Goal: Task Accomplishment & Management: Manage account settings

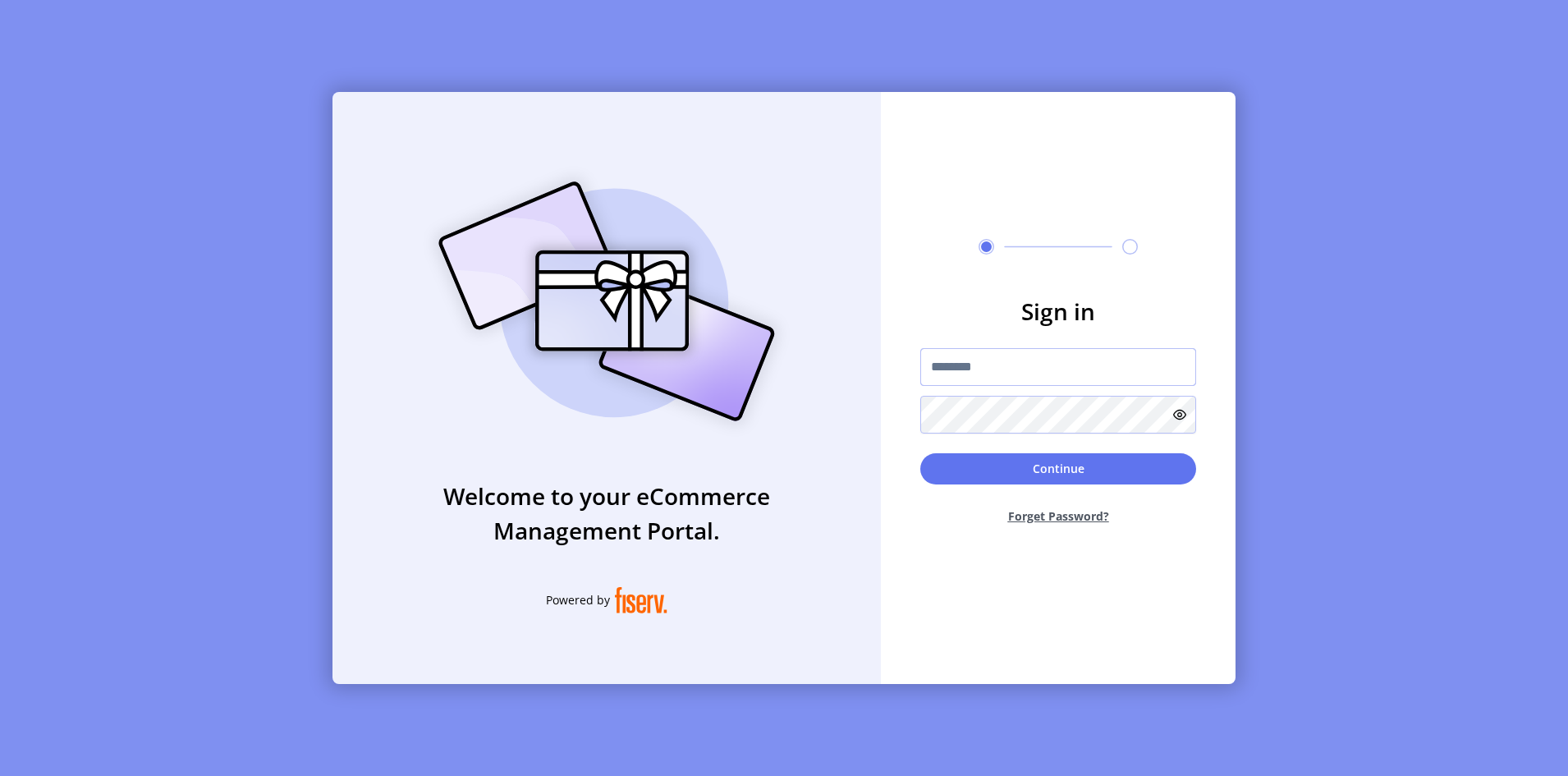
click at [1009, 378] on input "text" at bounding box center [1058, 367] width 275 height 38
type input "**********"
click at [920, 454] on button "Continue" at bounding box center [1058, 469] width 275 height 31
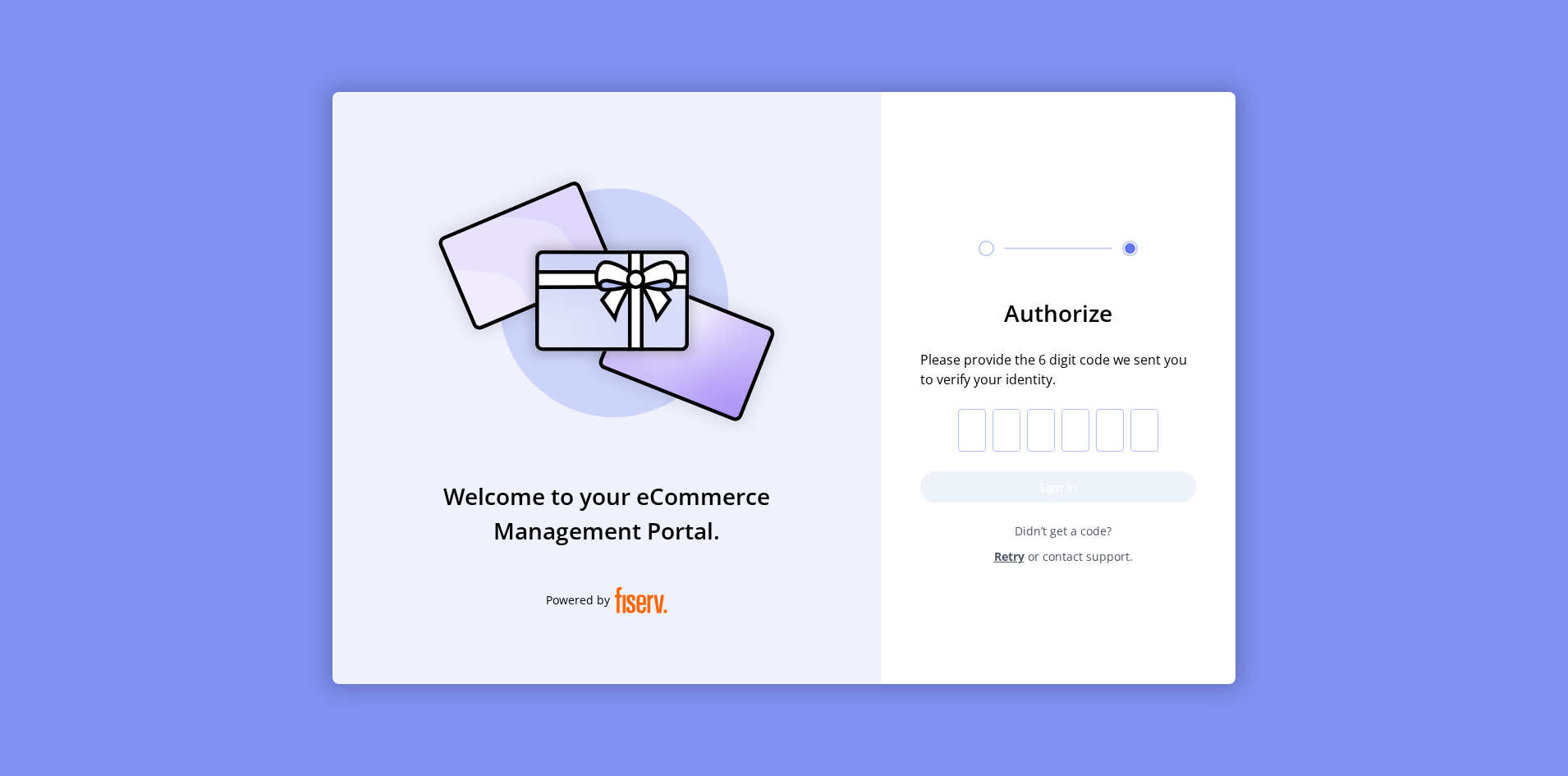
click at [984, 428] on input "text" at bounding box center [971, 430] width 28 height 42
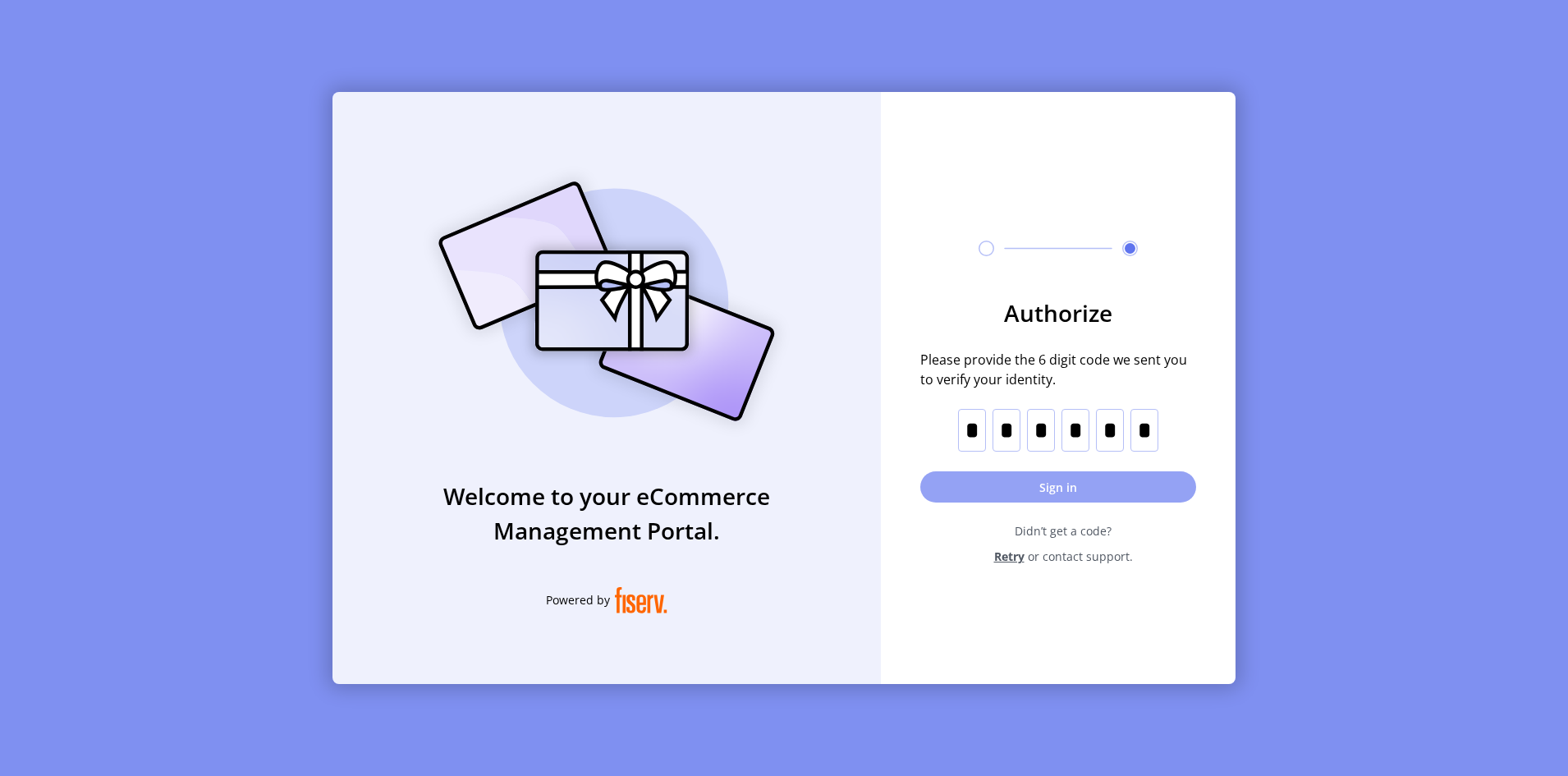
click at [993, 485] on button "Sign in" at bounding box center [1058, 487] width 275 height 31
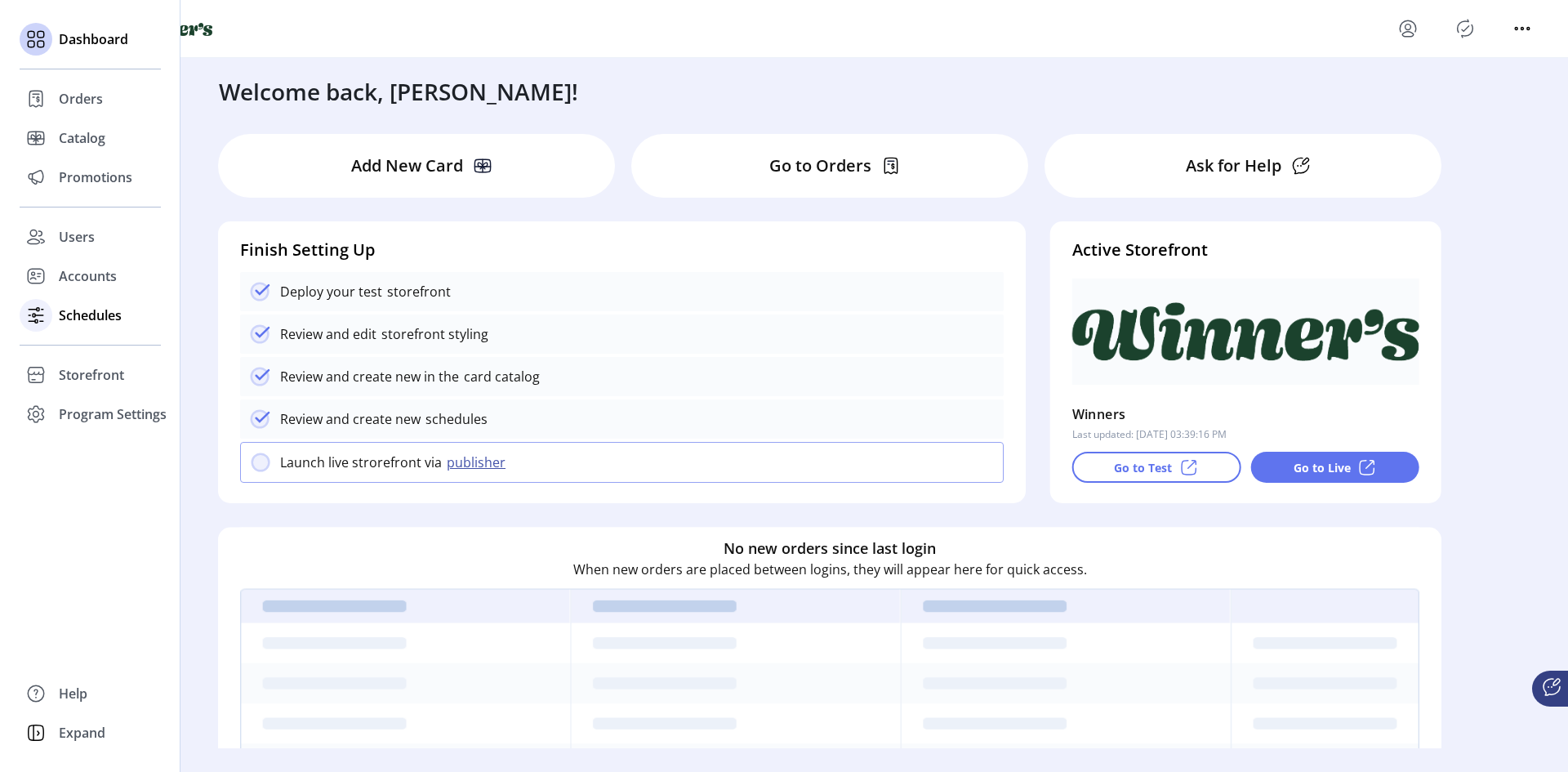
click at [97, 325] on div "Schedules" at bounding box center [90, 316] width 142 height 39
click at [43, 316] on icon at bounding box center [35, 315] width 26 height 26
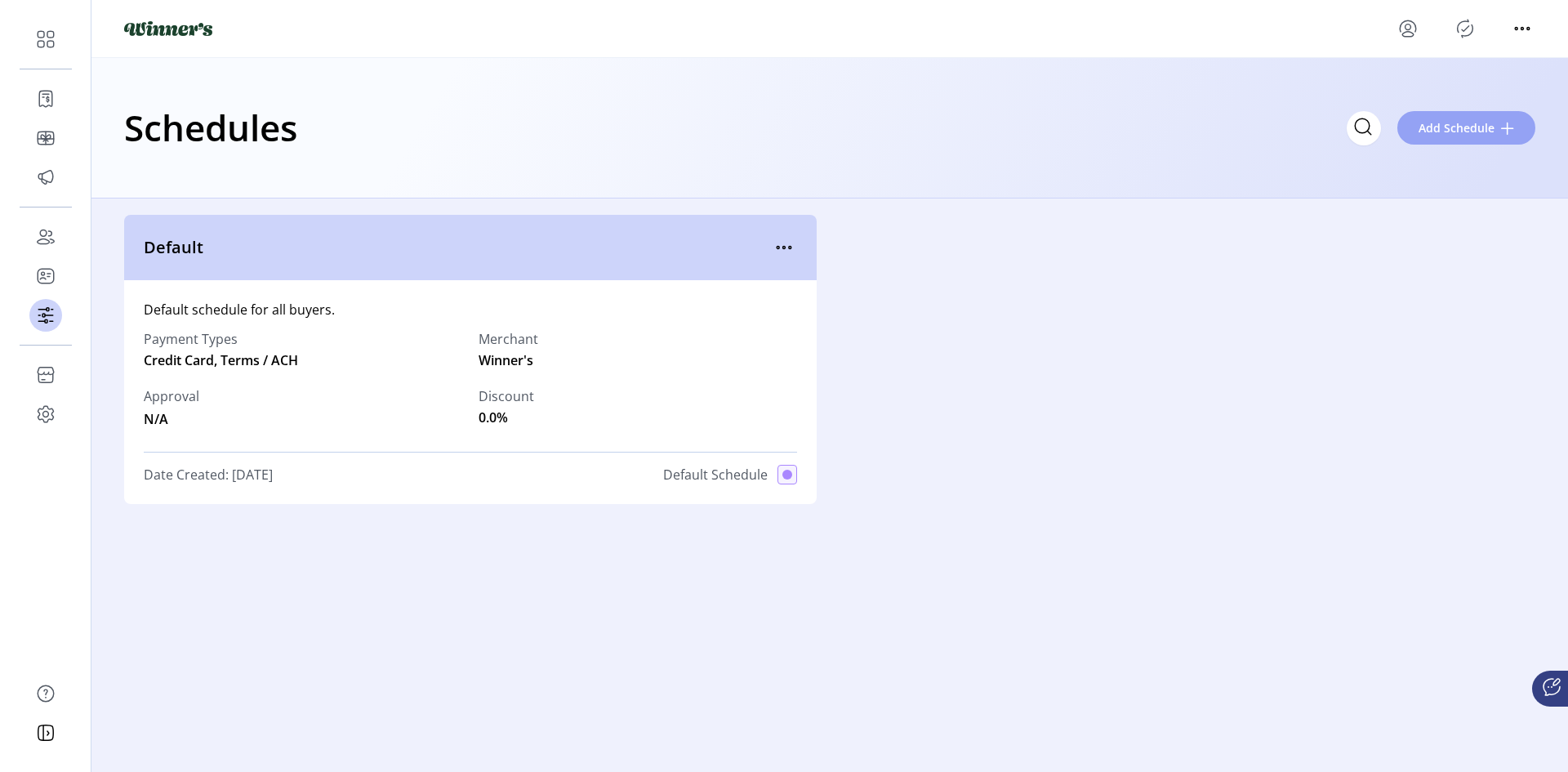
click at [1476, 119] on span "Add Schedule" at bounding box center [1457, 127] width 76 height 17
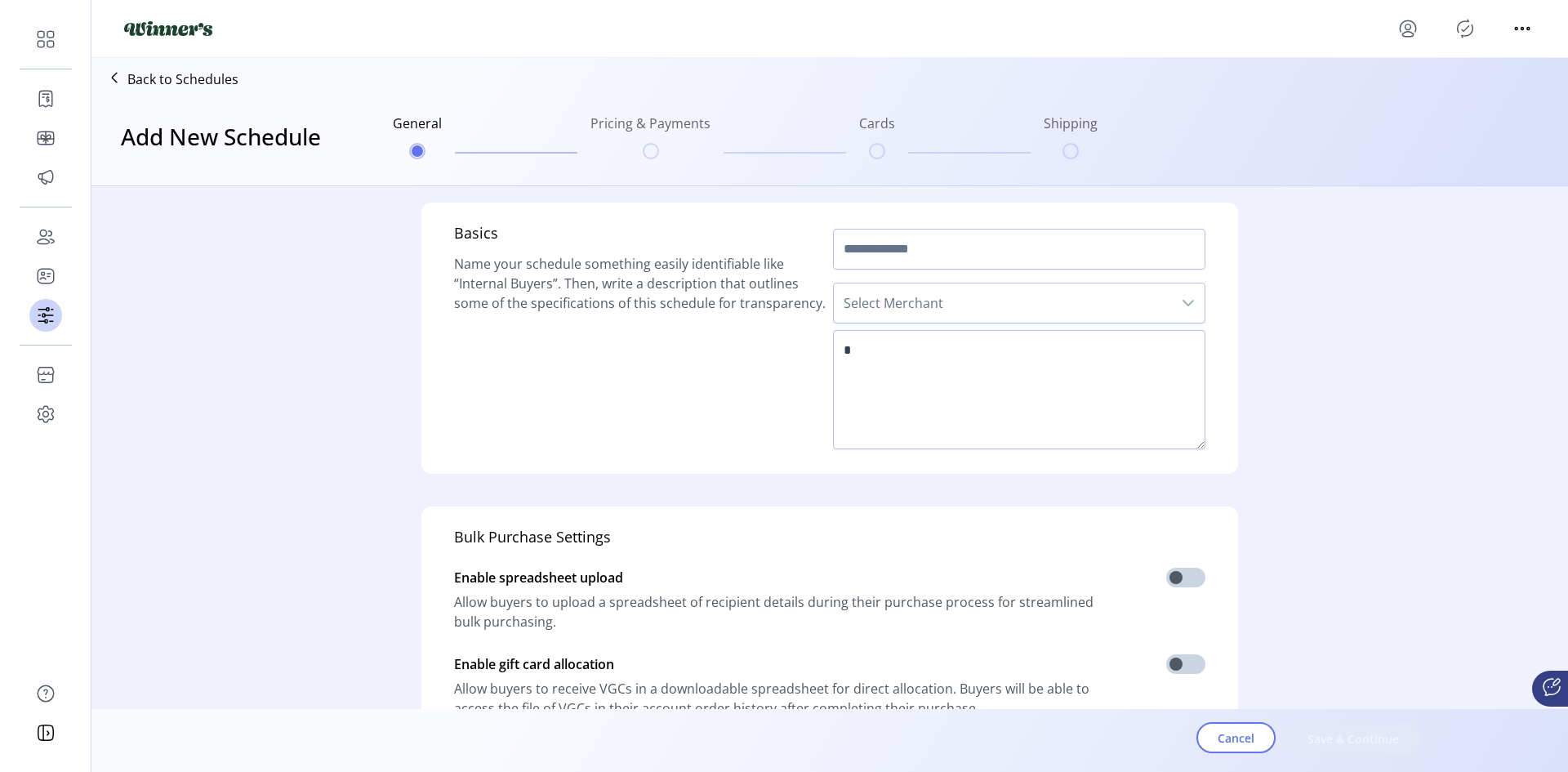
click at [617, 154] on ul "General Pricing & Payments Cards Shipping" at bounding box center [745, 136] width 718 height 78
click at [656, 154] on ul "General Pricing & Payments Cards Shipping" at bounding box center [745, 136] width 718 height 78
click at [178, 71] on p "Back to Schedules" at bounding box center [183, 78] width 111 height 19
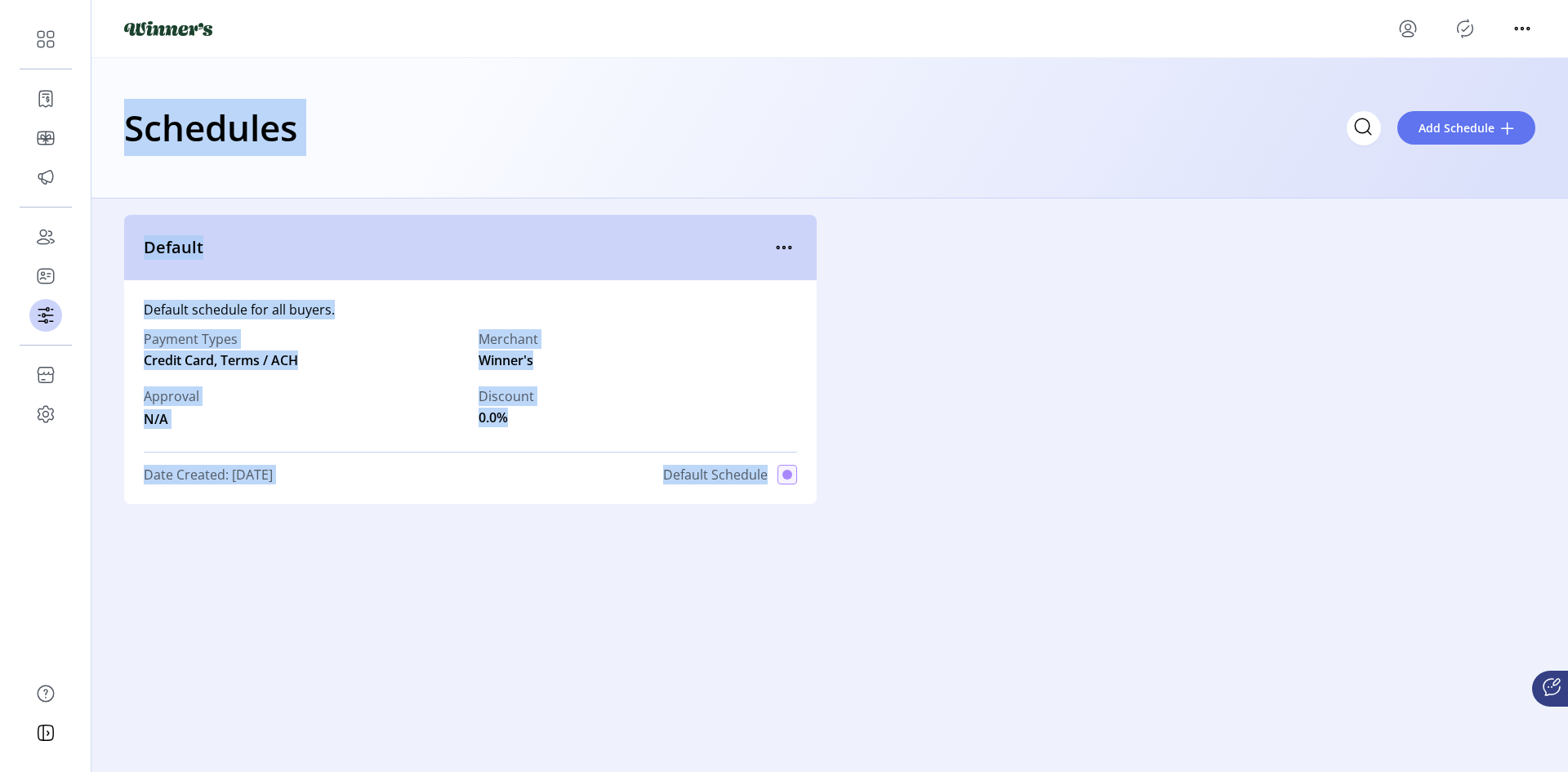
drag, startPoint x: 105, startPoint y: 79, endPoint x: 1228, endPoint y: 658, distance: 1263.5
click at [1228, 658] on app-schedules-list "Schedules Add Schedule Default Default schedule for all buyers. Payment Types C…" at bounding box center [829, 405] width 1477 height 694
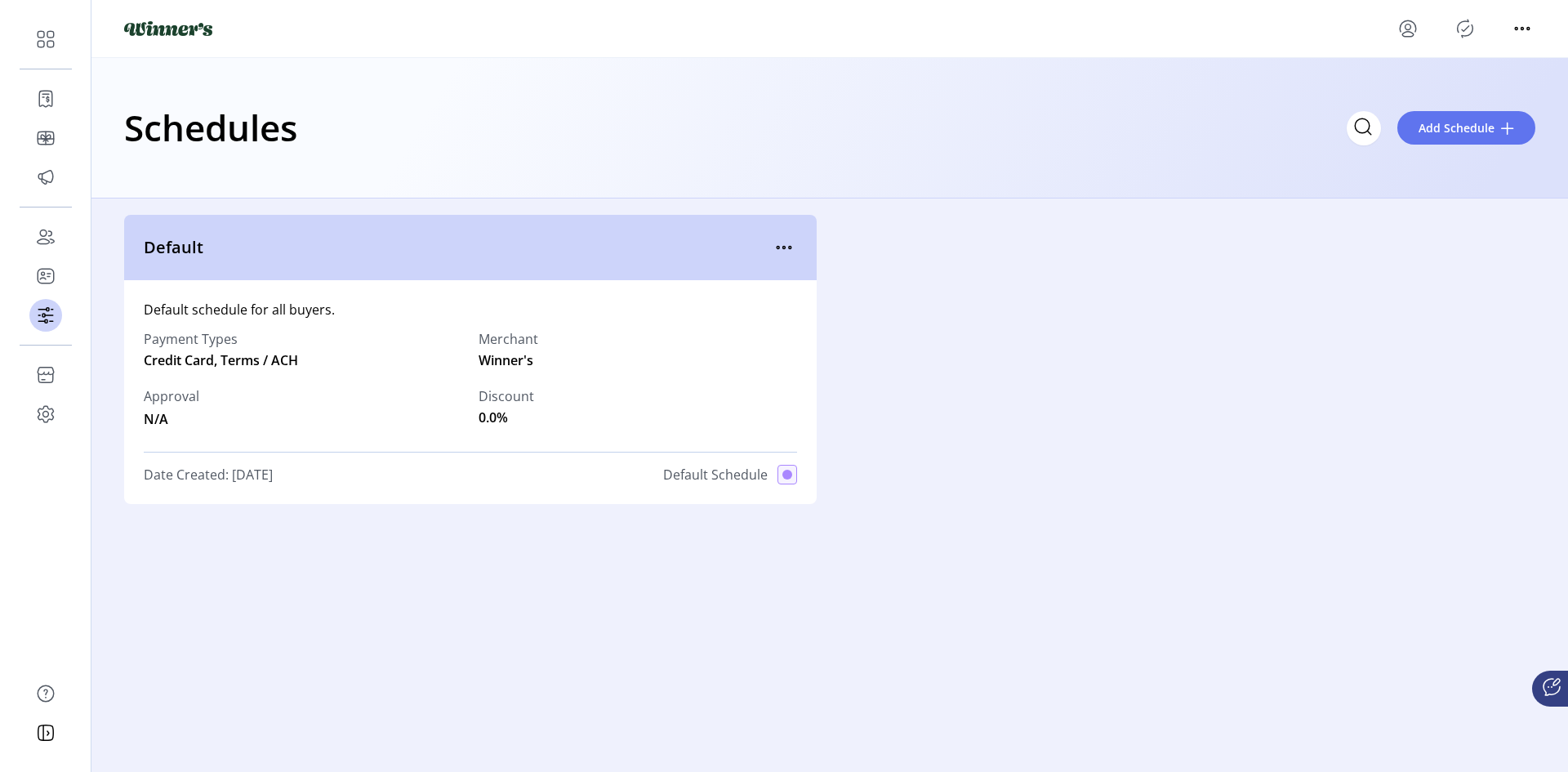
click at [1139, 591] on div "Default Default schedule for all buyers. Payment Types Credit Card, Terms / ACH…" at bounding box center [829, 475] width 1477 height 554
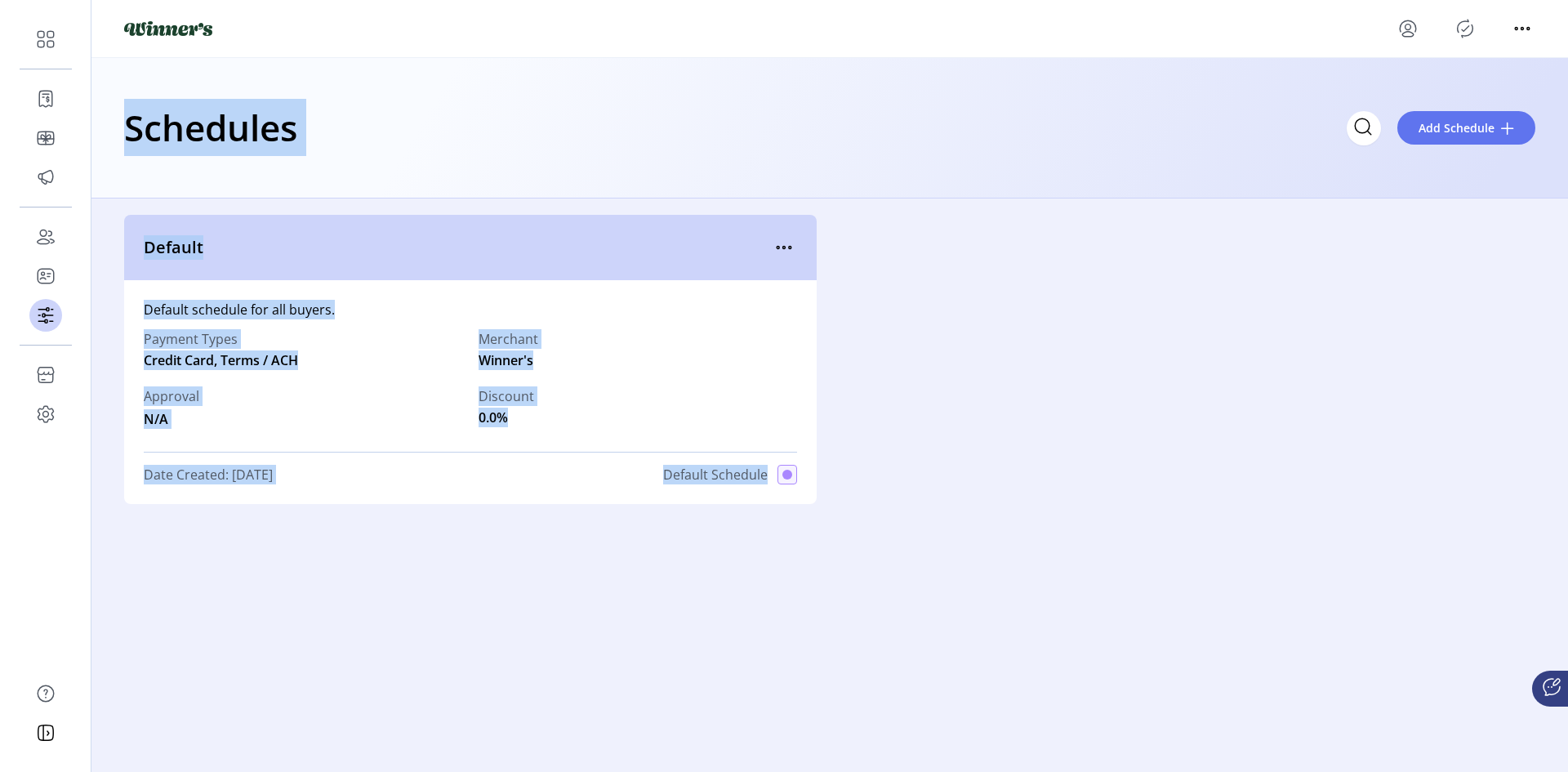
drag, startPoint x: 1139, startPoint y: 591, endPoint x: 174, endPoint y: 116, distance: 1075.6
click at [191, 120] on app-schedules-list "Schedules Add Schedule Default Default schedule for all buyers. Payment Types C…" at bounding box center [829, 405] width 1477 height 694
click at [169, 114] on h1 "Schedules" at bounding box center [210, 127] width 173 height 57
drag, startPoint x: 119, startPoint y: 107, endPoint x: 906, endPoint y: 531, distance: 893.9
click at [906, 531] on app-schedules-list "Schedules Add Schedule Default Default schedule for all buyers. Payment Types C…" at bounding box center [829, 405] width 1477 height 694
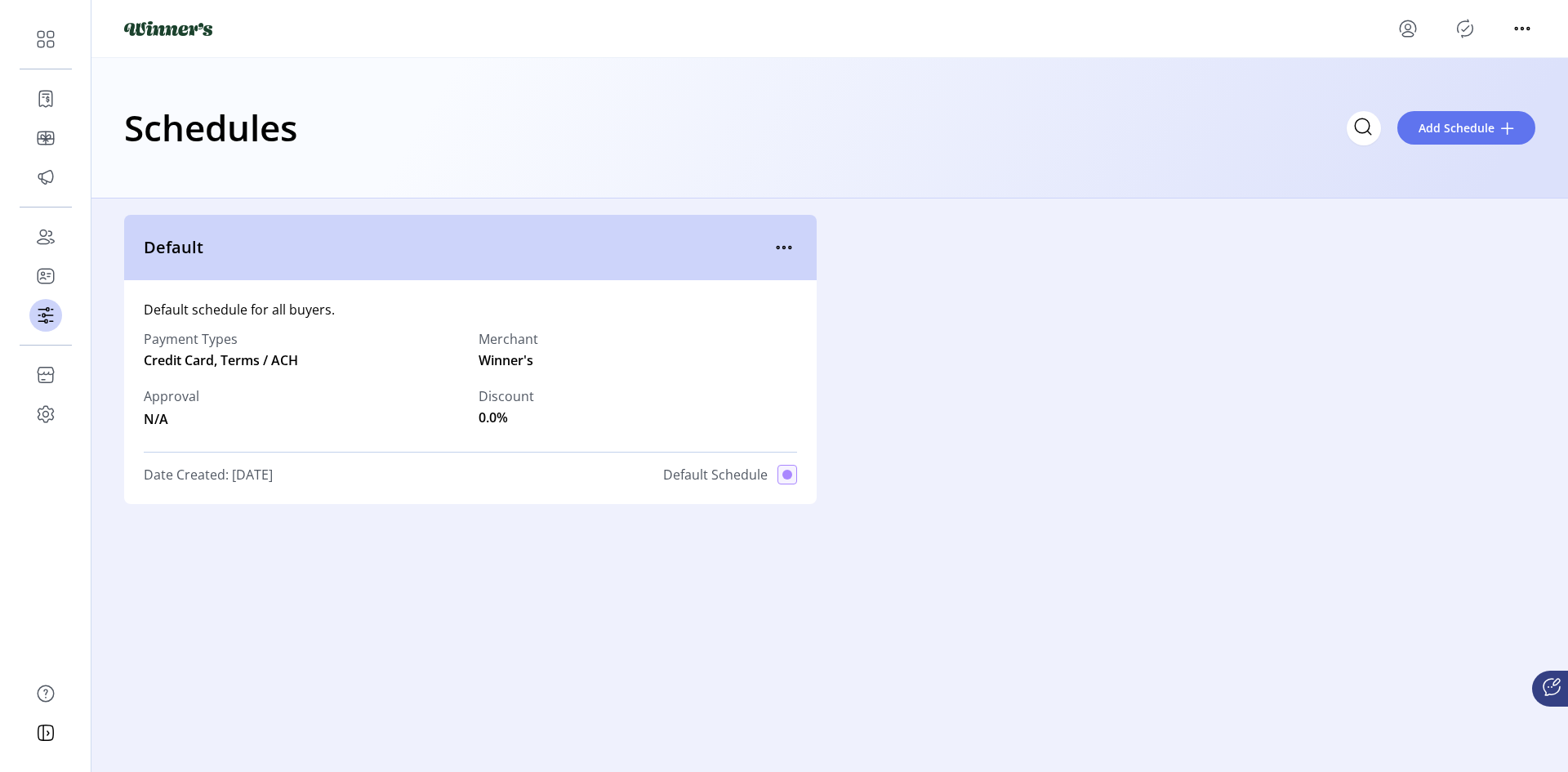
click at [907, 531] on div "Default Default schedule for all buyers. Payment Types Credit Card, Terms / ACH…" at bounding box center [829, 475] width 1477 height 554
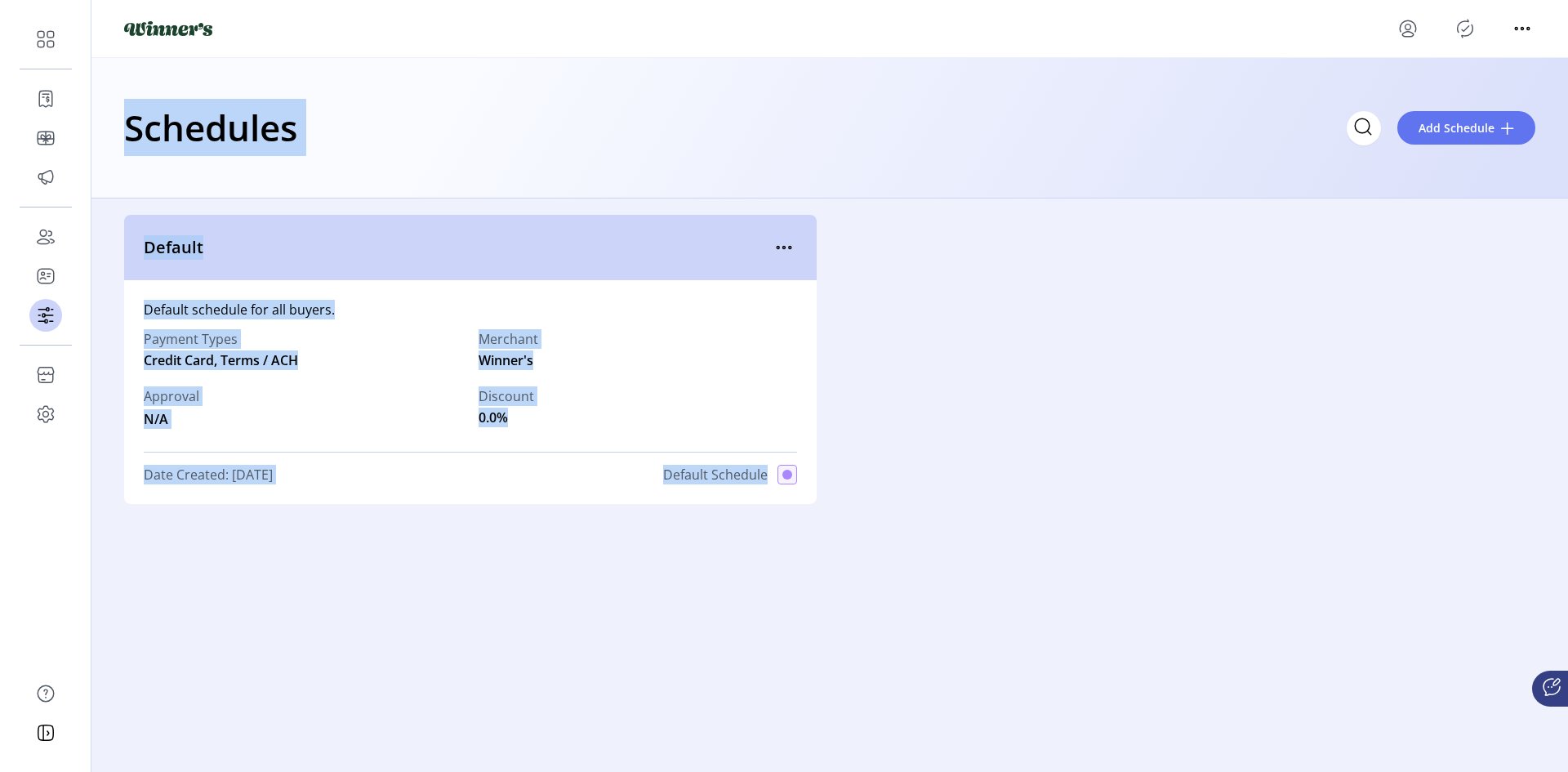
drag, startPoint x: 887, startPoint y: 516, endPoint x: 104, endPoint y: 102, distance: 885.7
click at [104, 102] on app-schedules-list "Schedules Add Schedule Default Default schedule for all buyers. Payment Types C…" at bounding box center [829, 405] width 1477 height 694
click at [104, 102] on div "Schedules Add Schedule" at bounding box center [829, 128] width 1477 height 141
drag, startPoint x: 104, startPoint y: 102, endPoint x: 906, endPoint y: 649, distance: 970.8
click at [906, 649] on app-schedules-list "Schedules Add Schedule Default Default schedule for all buyers. Payment Types C…" at bounding box center [829, 405] width 1477 height 694
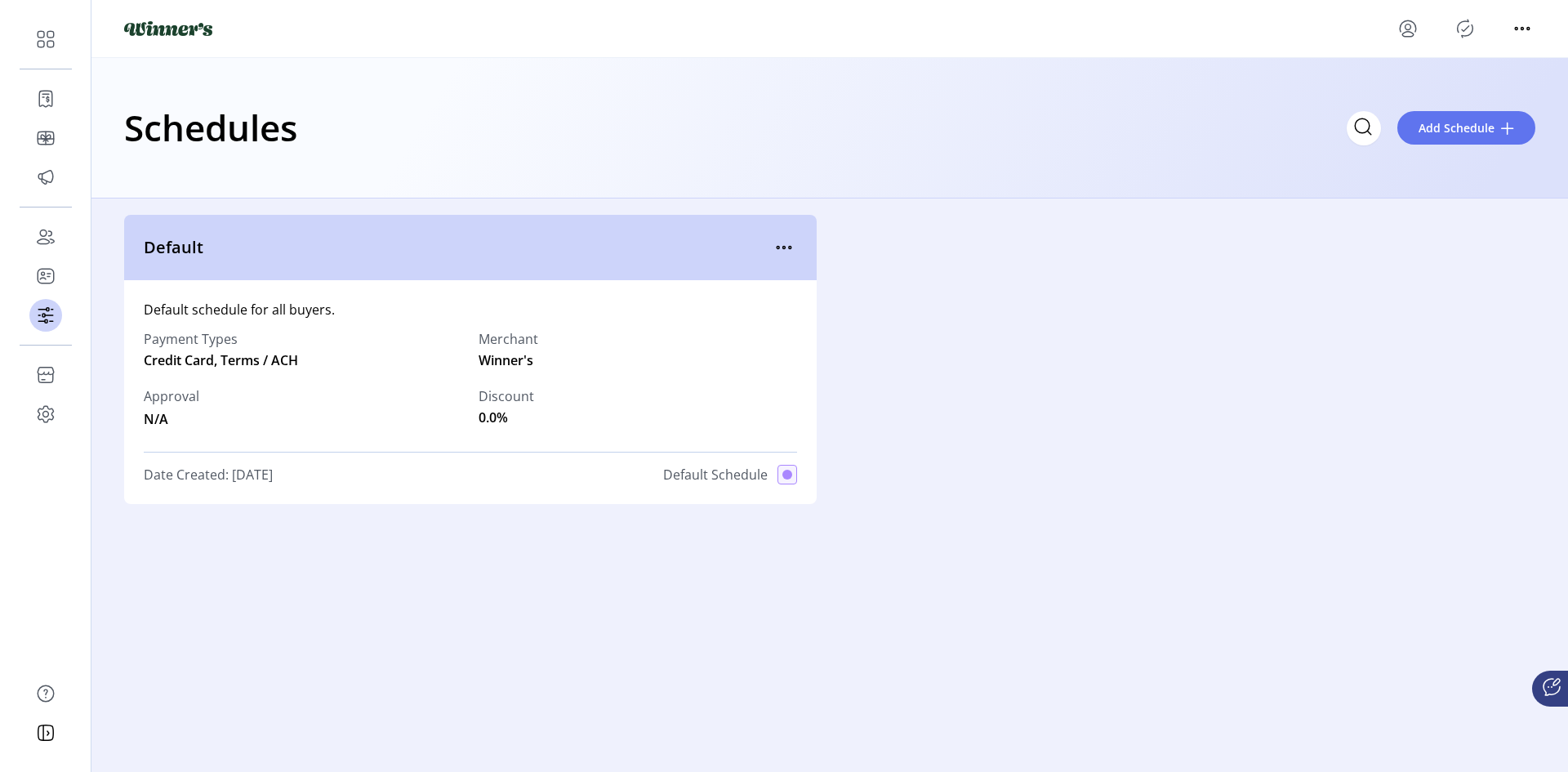
click at [864, 534] on div "Default Default schedule for all buyers. Payment Types Credit Card, Terms / ACH…" at bounding box center [829, 475] width 1477 height 554
click at [788, 477] on span "Published" at bounding box center [764, 475] width 56 height 17
drag, startPoint x: 929, startPoint y: 541, endPoint x: 125, endPoint y: 101, distance: 916.5
click at [125, 101] on app-schedules-list "Schedules Add Schedule Default Default schedule for all buyers. Payment Types C…" at bounding box center [829, 405] width 1477 height 694
click at [125, 101] on h1 "Schedules" at bounding box center [210, 127] width 173 height 57
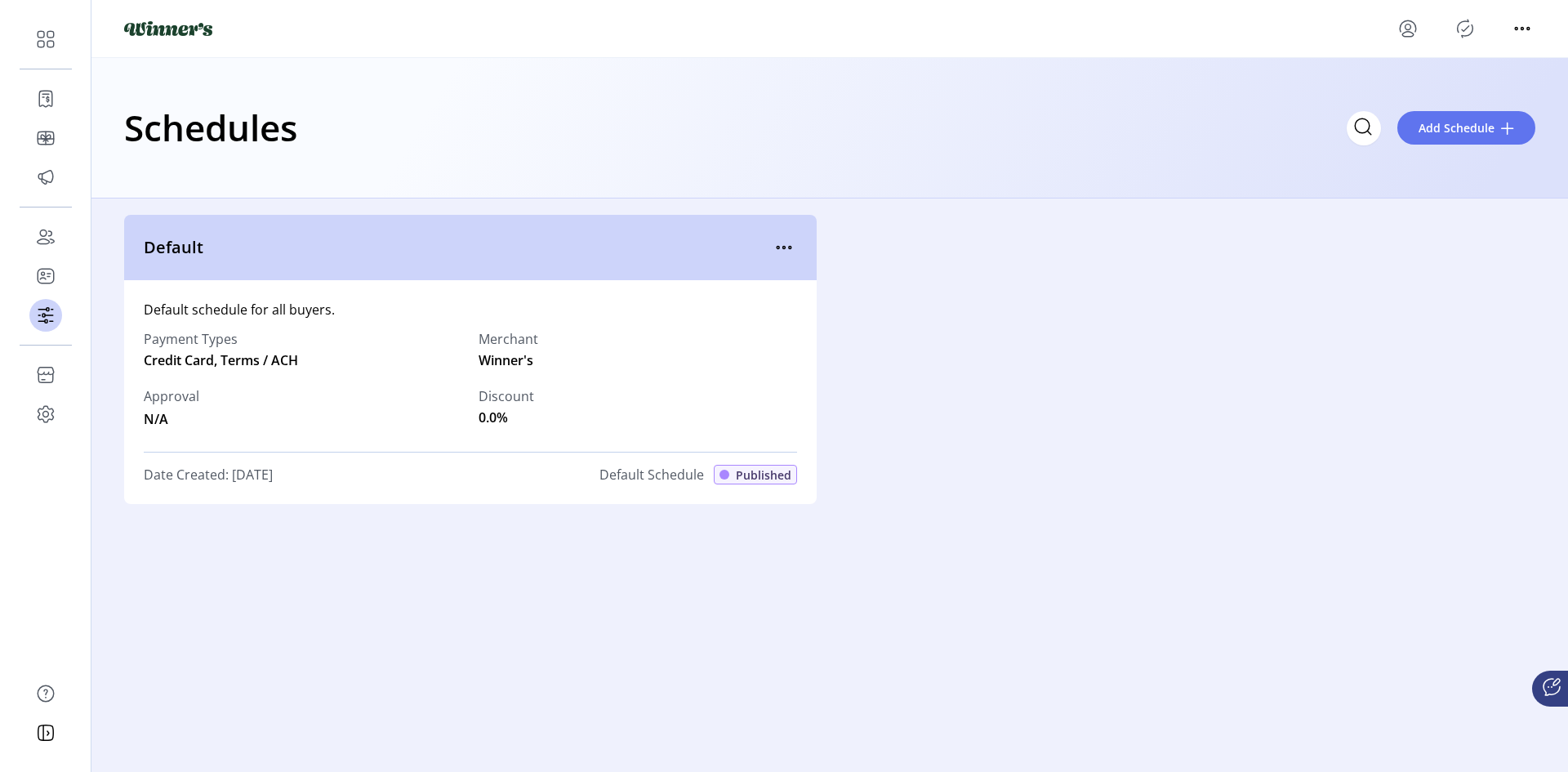
drag, startPoint x: 125, startPoint y: 101, endPoint x: 896, endPoint y: 575, distance: 905.1
click at [896, 575] on app-schedules-list "Schedules Add Schedule Default Default schedule for all buyers. Payment Types C…" at bounding box center [829, 405] width 1477 height 694
click at [896, 575] on div "Default Default schedule for all buyers. Payment Types Credit Card, Terms / ACH…" at bounding box center [829, 475] width 1477 height 554
drag, startPoint x: 881, startPoint y: 564, endPoint x: 148, endPoint y: 116, distance: 859.1
click at [148, 116] on app-schedules-list "Schedules Add Schedule Default Default schedule for all buyers. Payment Types C…" at bounding box center [829, 405] width 1477 height 694
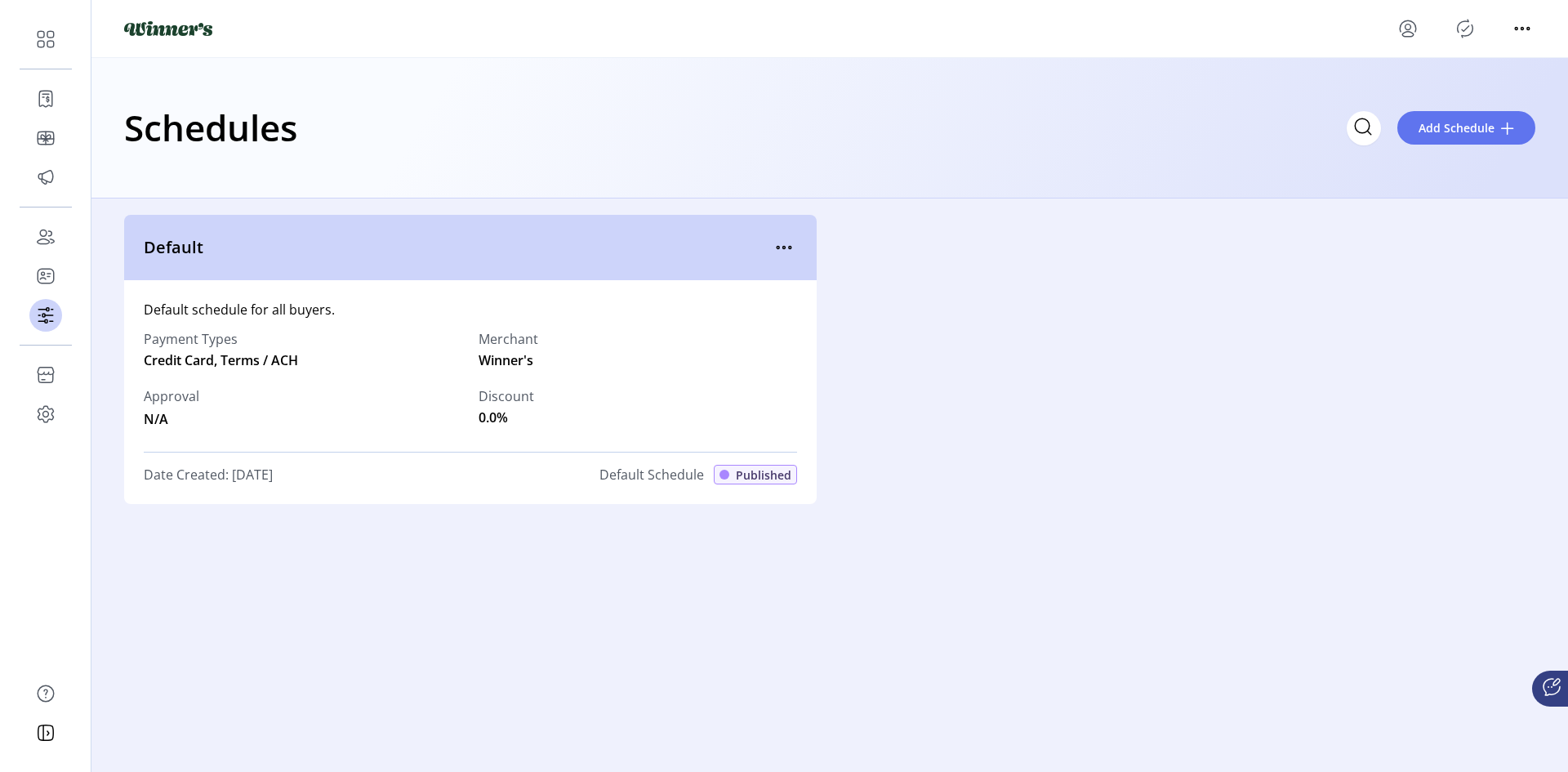
click at [118, 116] on div "Schedules Add Schedule" at bounding box center [829, 128] width 1477 height 141
drag, startPoint x: 118, startPoint y: 116, endPoint x: 930, endPoint y: 600, distance: 945.3
click at [930, 600] on app-schedules-list "Schedules Add Schedule Default Default schedule for all buyers. Payment Types C…" at bounding box center [829, 405] width 1477 height 694
click at [930, 597] on div "Default Default schedule for all buyers. Payment Types Credit Card, Terms / ACH…" at bounding box center [829, 475] width 1477 height 554
click at [784, 246] on icon "menu" at bounding box center [784, 247] width 3 height 3
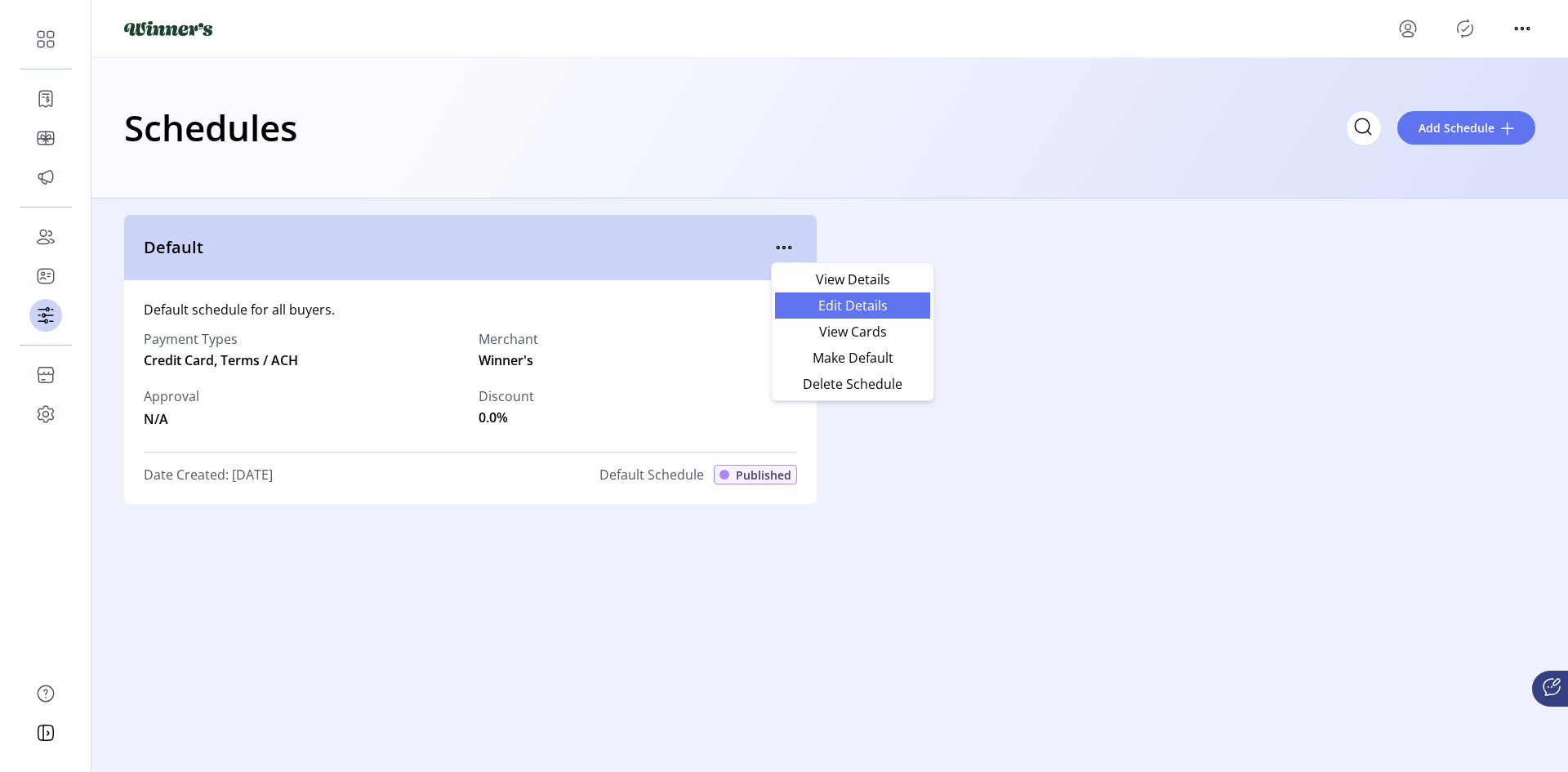
click at [813, 300] on span "Edit Details" at bounding box center [853, 305] width 136 height 13
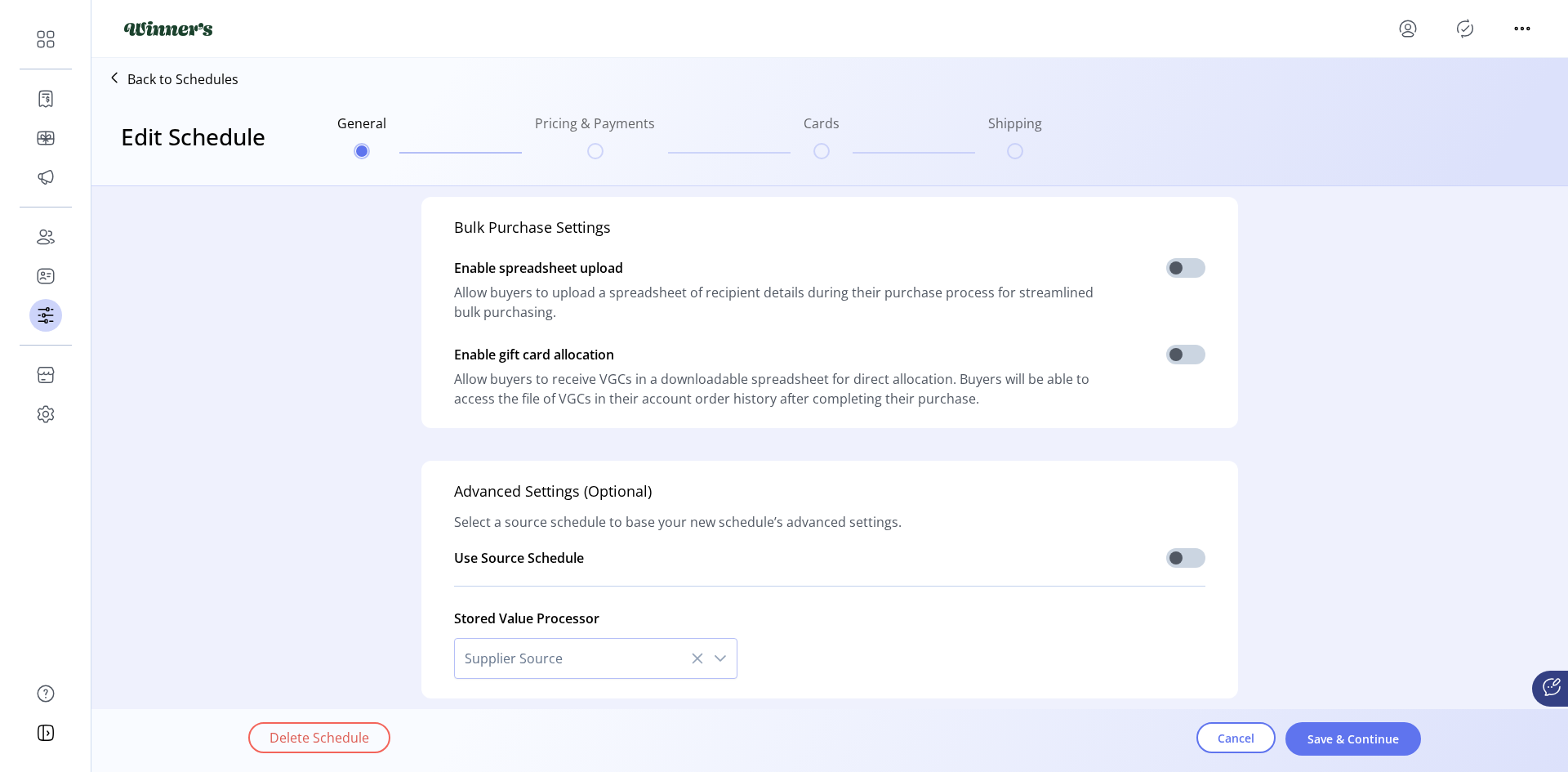
type input "*******"
type textarea "**********"
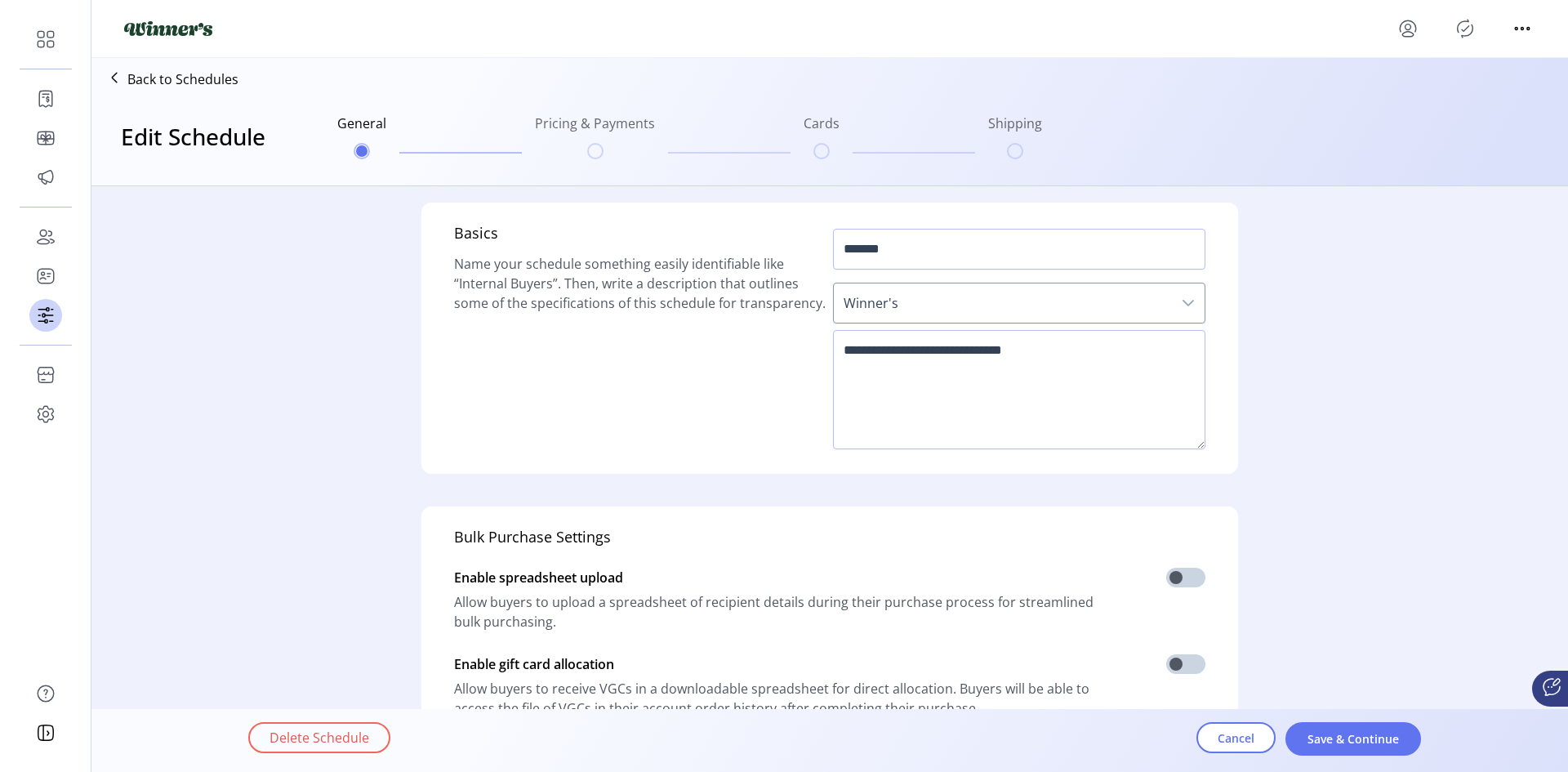
click at [160, 87] on p "Back to Schedules" at bounding box center [183, 78] width 111 height 19
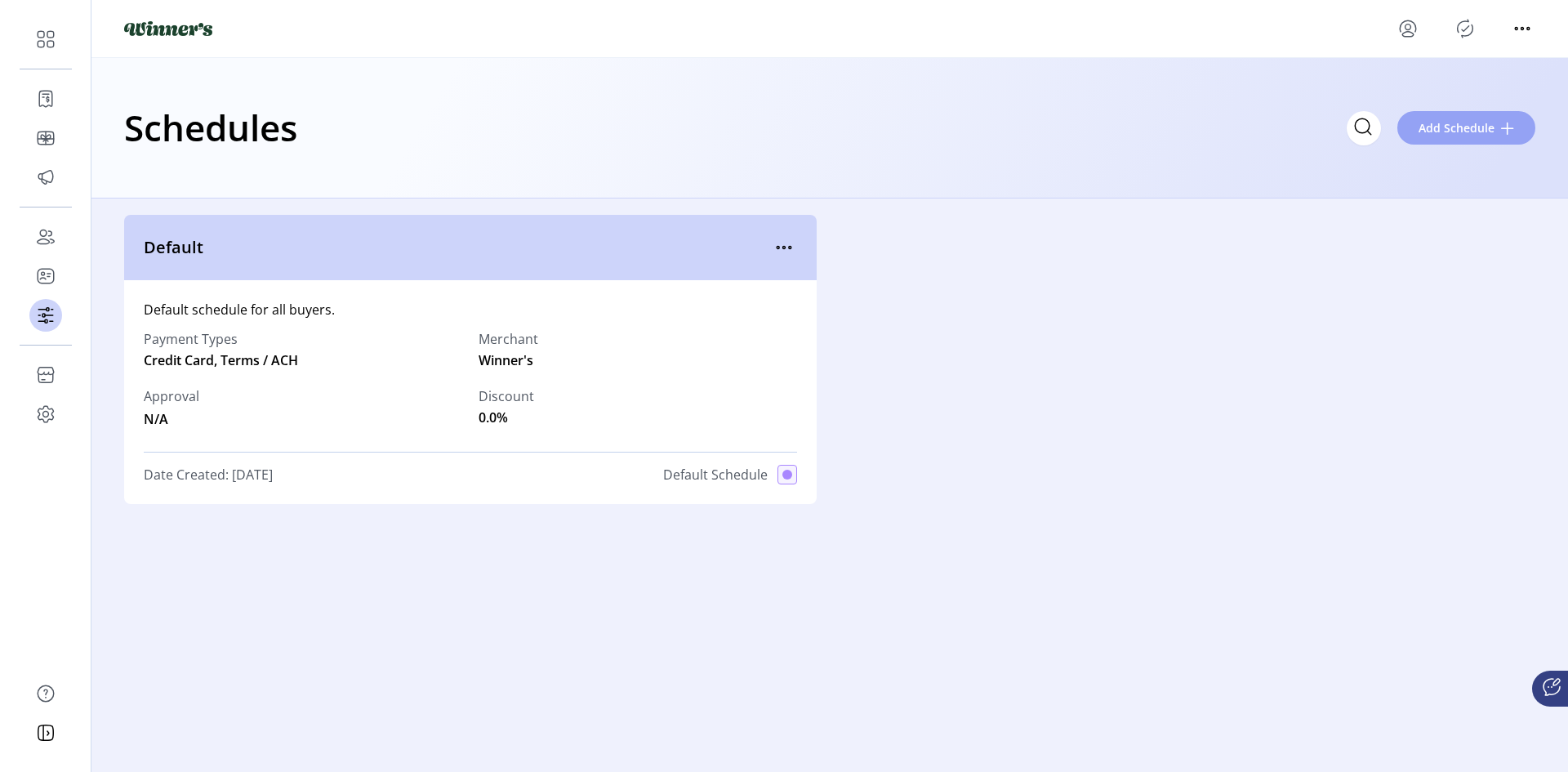
click at [1476, 116] on button "Add Schedule" at bounding box center [1467, 128] width 138 height 34
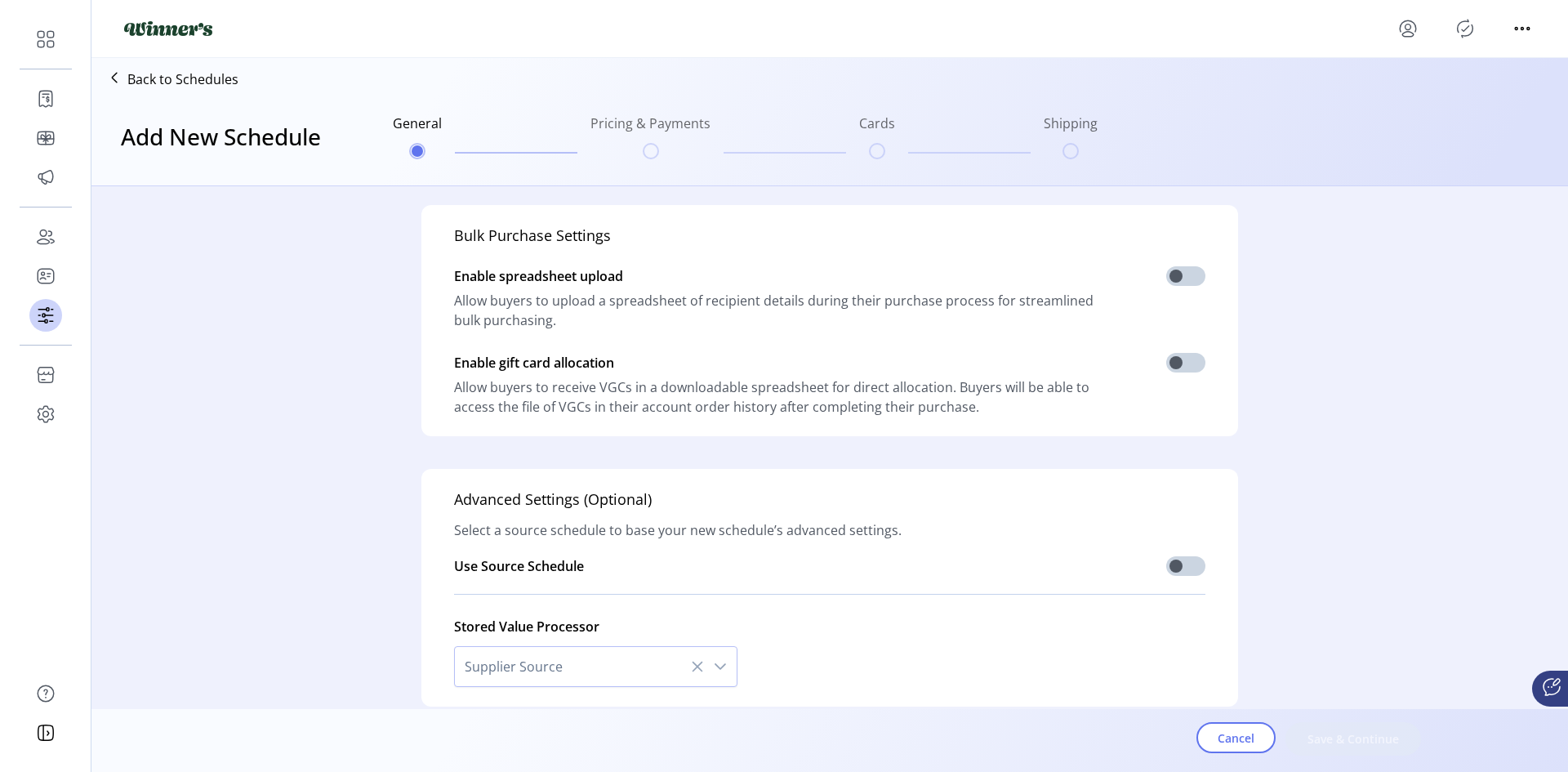
scroll to position [393, 0]
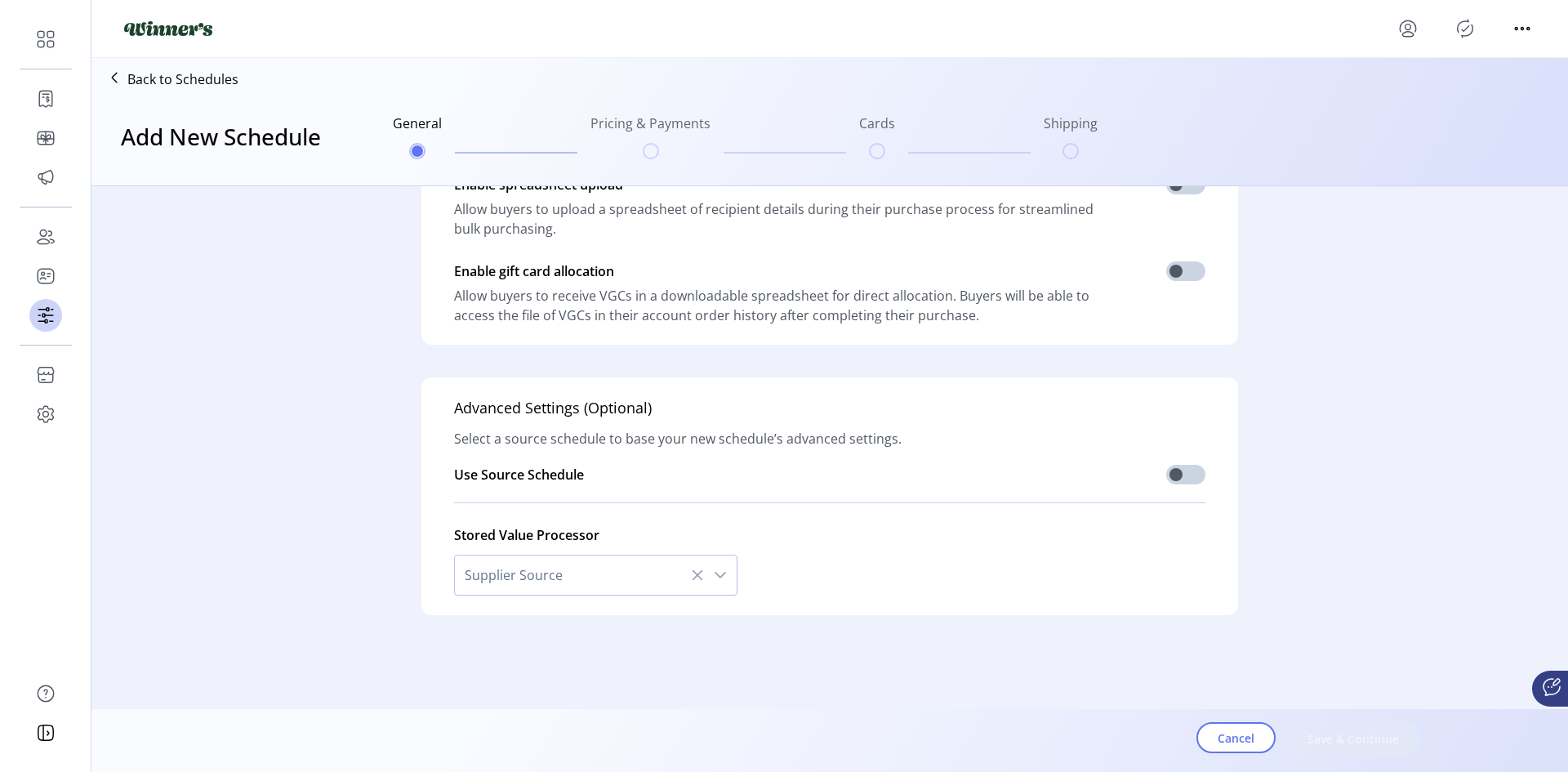
click at [655, 153] on ul "General Pricing & Payments Cards Shipping" at bounding box center [745, 136] width 718 height 78
click at [1375, 736] on div "Cancel Save & Continue" at bounding box center [875, 739] width 1254 height 34
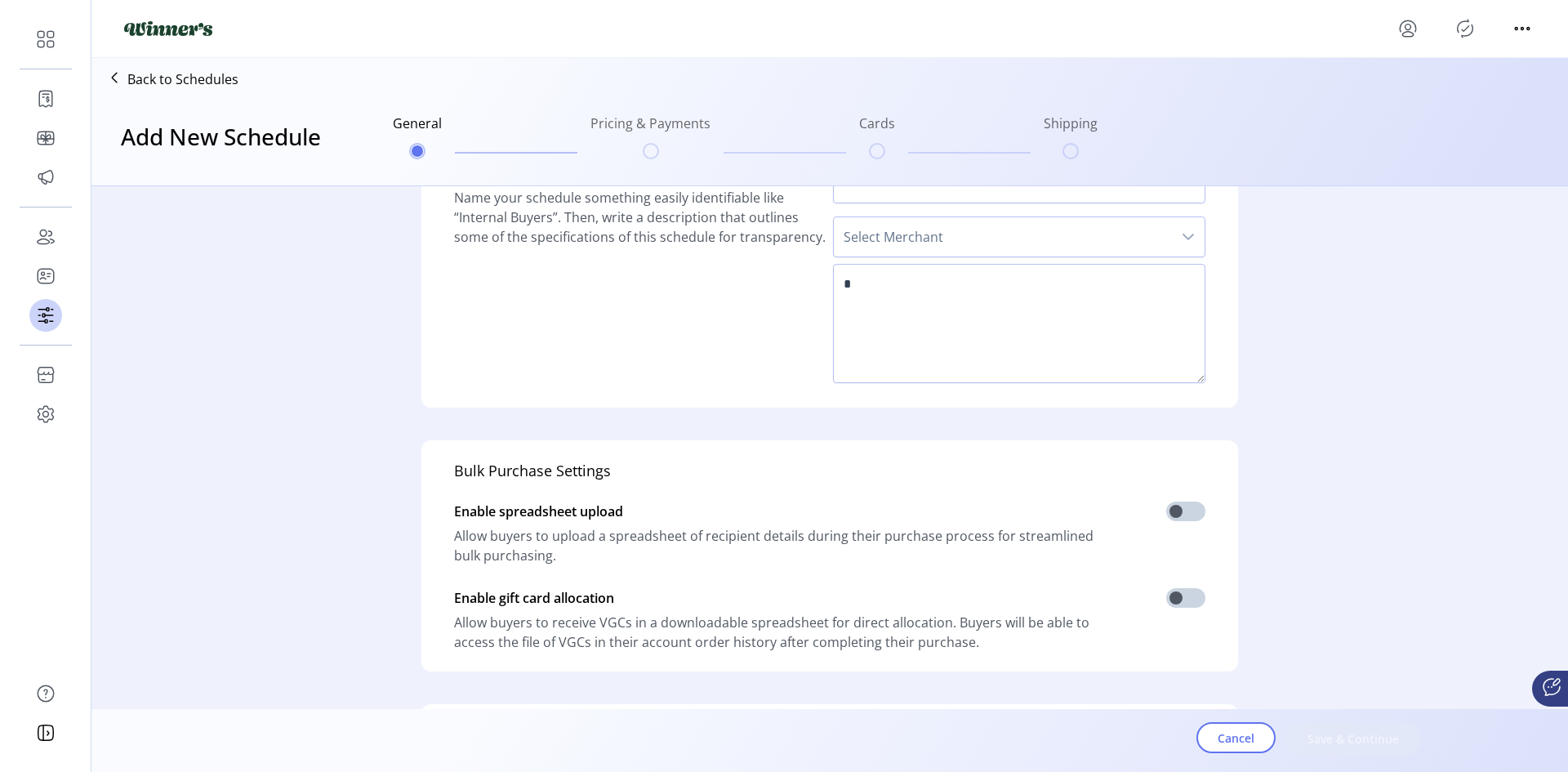
scroll to position [0, 0]
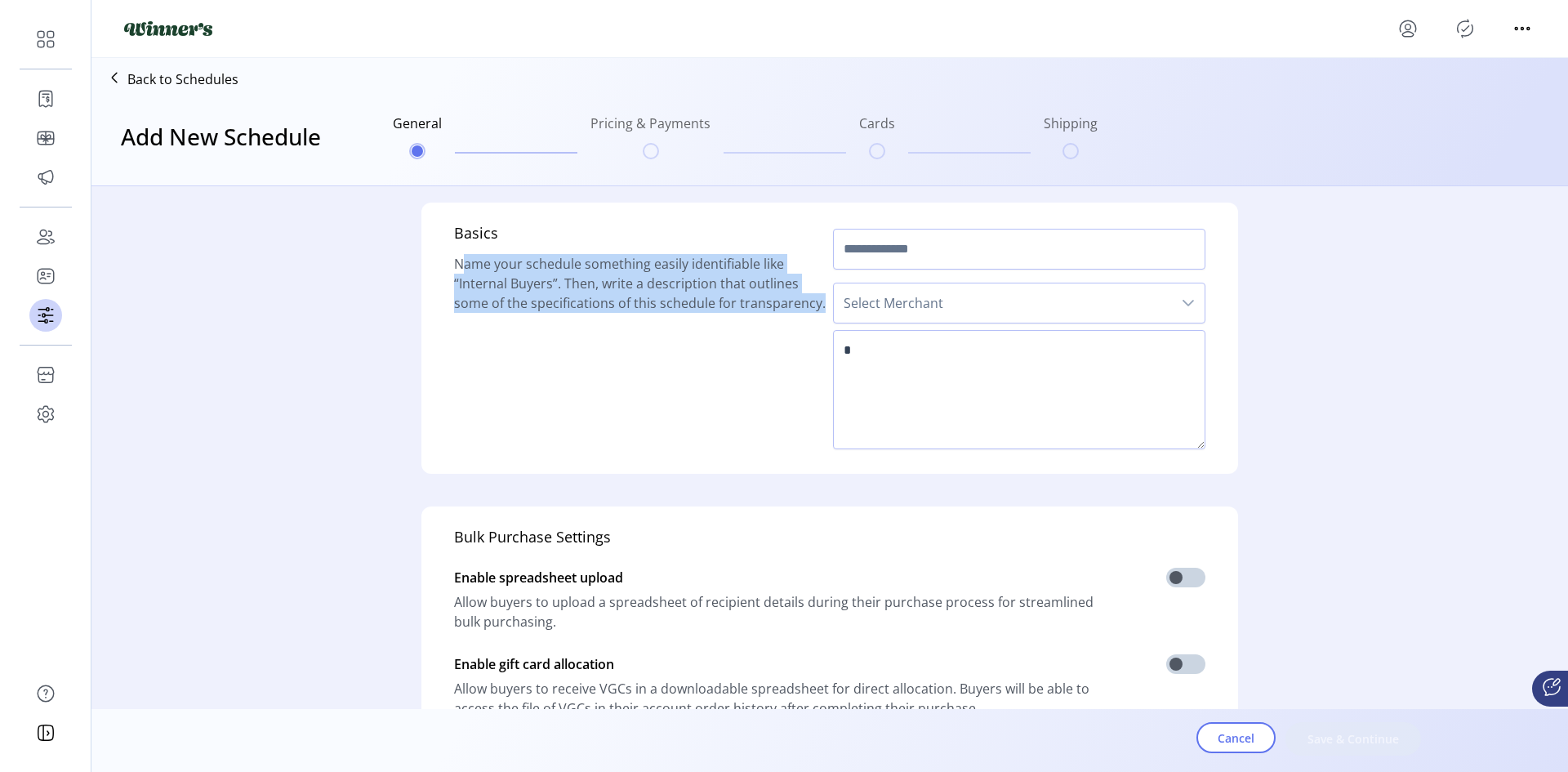
drag, startPoint x: 433, startPoint y: 258, endPoint x: 811, endPoint y: 364, distance: 392.6
click at [811, 364] on div "Basics Name your schedule something easily identifiable like “Internal Buyers”.…" at bounding box center [830, 337] width 816 height 271
click at [800, 337] on div "Basics Name your schedule something easily identifiable like “Internal Buyers”.…" at bounding box center [640, 337] width 373 height 232
drag, startPoint x: 805, startPoint y: 322, endPoint x: 469, endPoint y: 189, distance: 361.4
click at [469, 189] on div "Basics Name your schedule something easily identifiable like “Internal Buyers”.…" at bounding box center [829, 606] width 1254 height 839
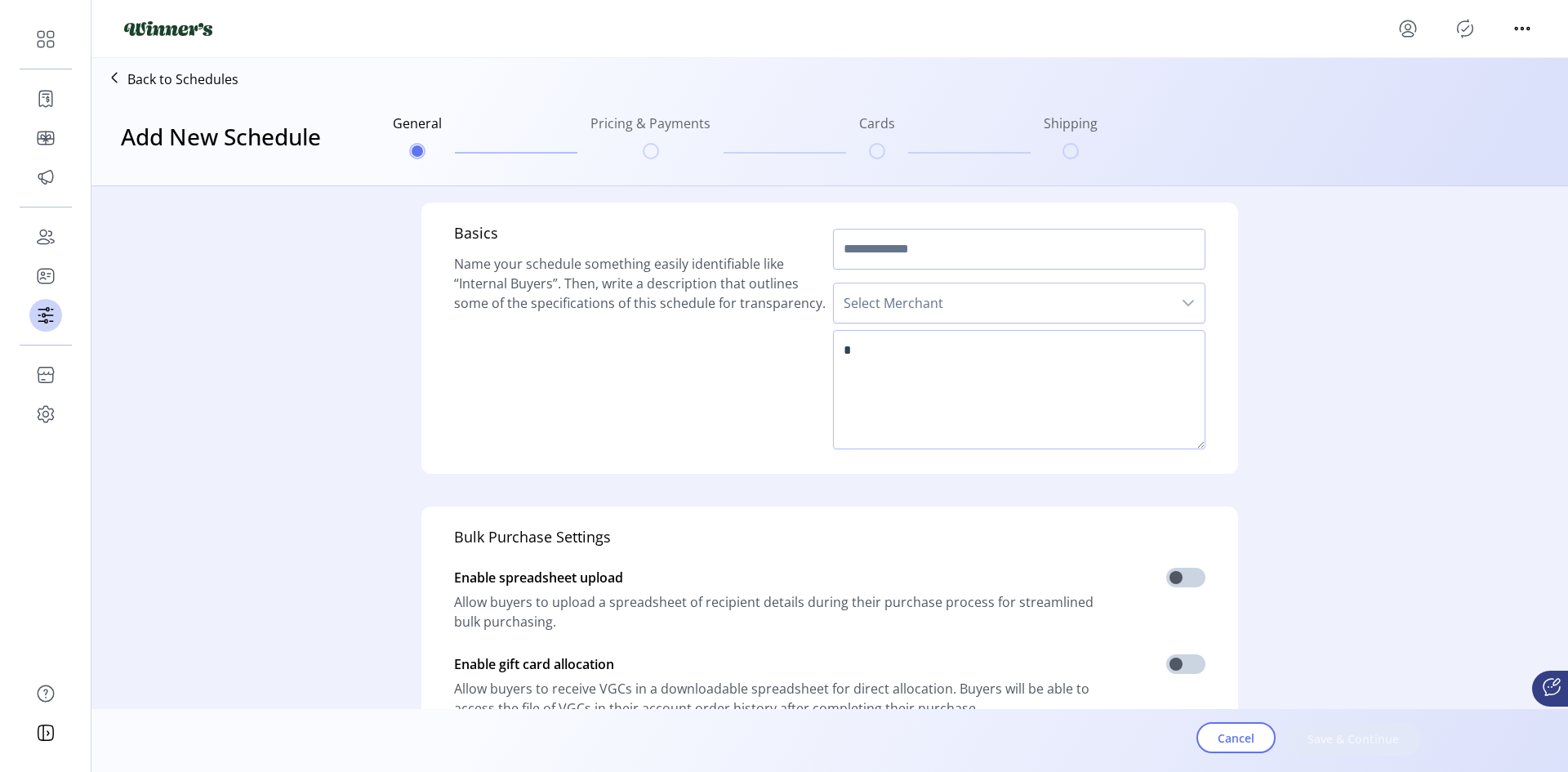
click at [428, 199] on div "Basics Name your schedule something easily identifiable like “Internal Buyers”.…" at bounding box center [829, 606] width 1254 height 839
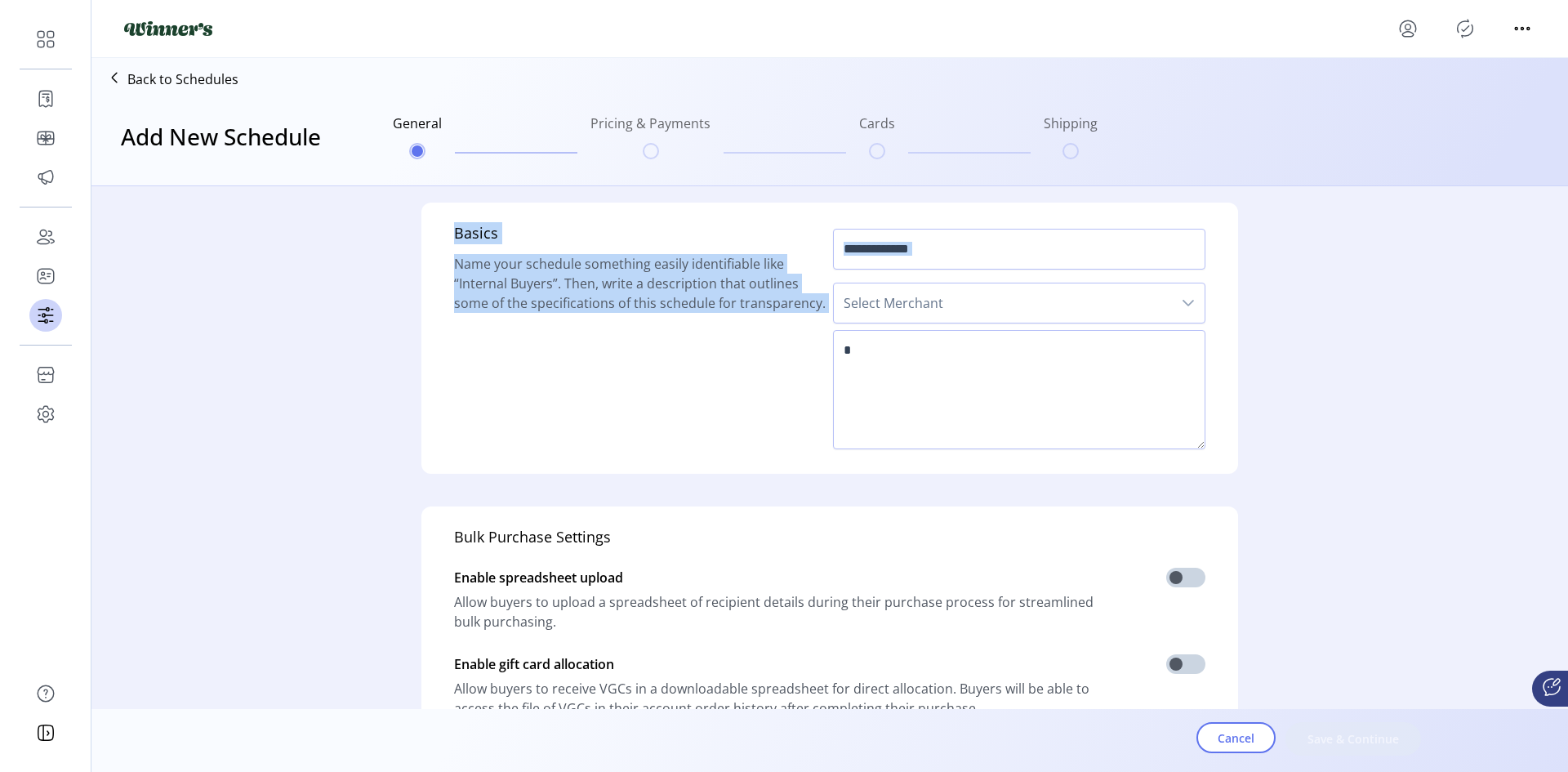
drag, startPoint x: 428, startPoint y: 199, endPoint x: 884, endPoint y: 344, distance: 478.5
click at [884, 344] on div "Basics Name your schedule something easily identifiable like “Internal Buyers”.…" at bounding box center [829, 606] width 1254 height 839
click at [729, 305] on span "Name your schedule something easily identifiable like “Internal Buyers”. Then, …" at bounding box center [639, 283] width 372 height 57
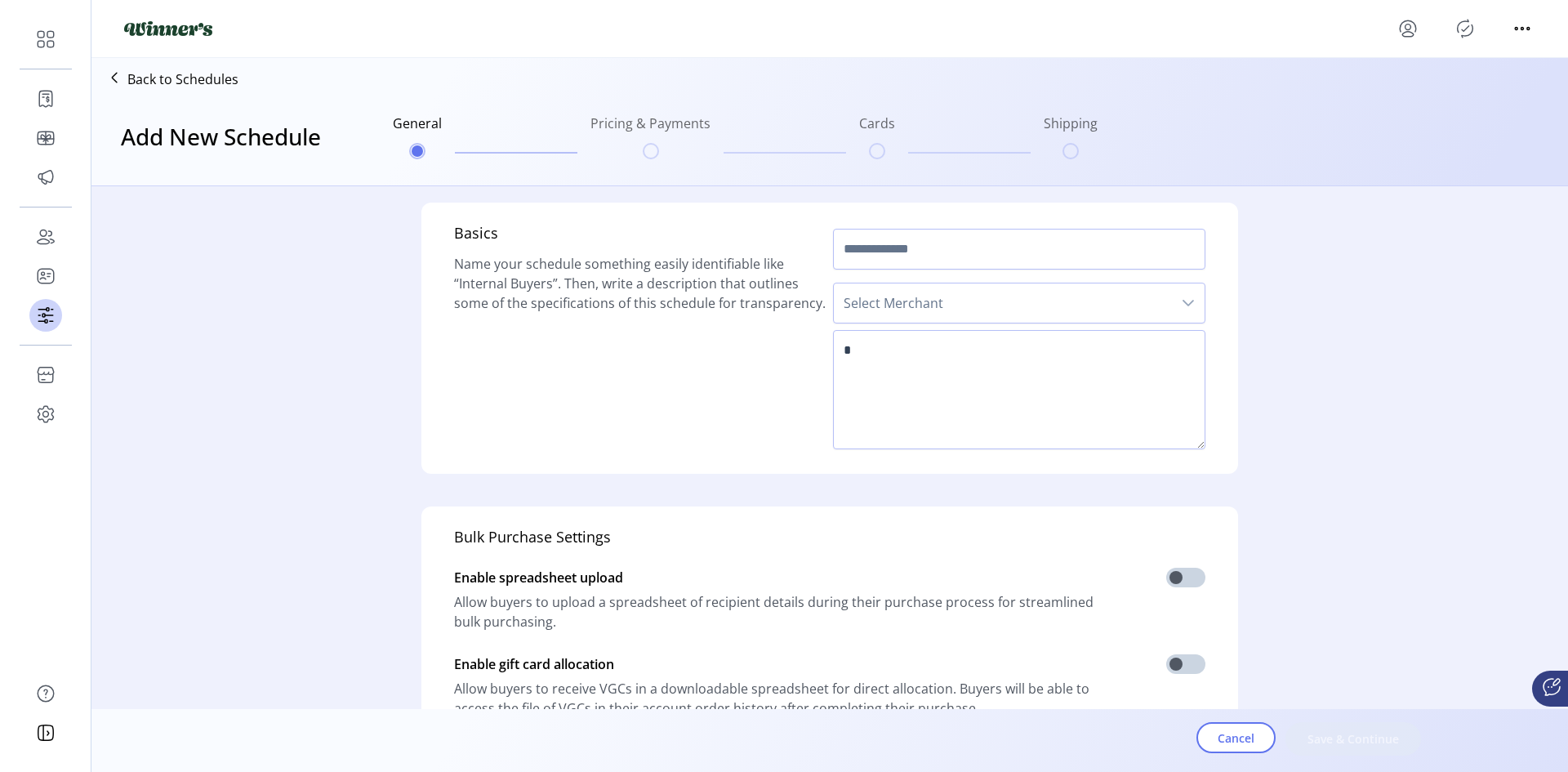
click at [882, 143] on ul "General Pricing & Payments Cards Shipping" at bounding box center [745, 136] width 718 height 78
click at [608, 137] on ul "General Pricing & Payments Cards Shipping" at bounding box center [745, 136] width 718 height 78
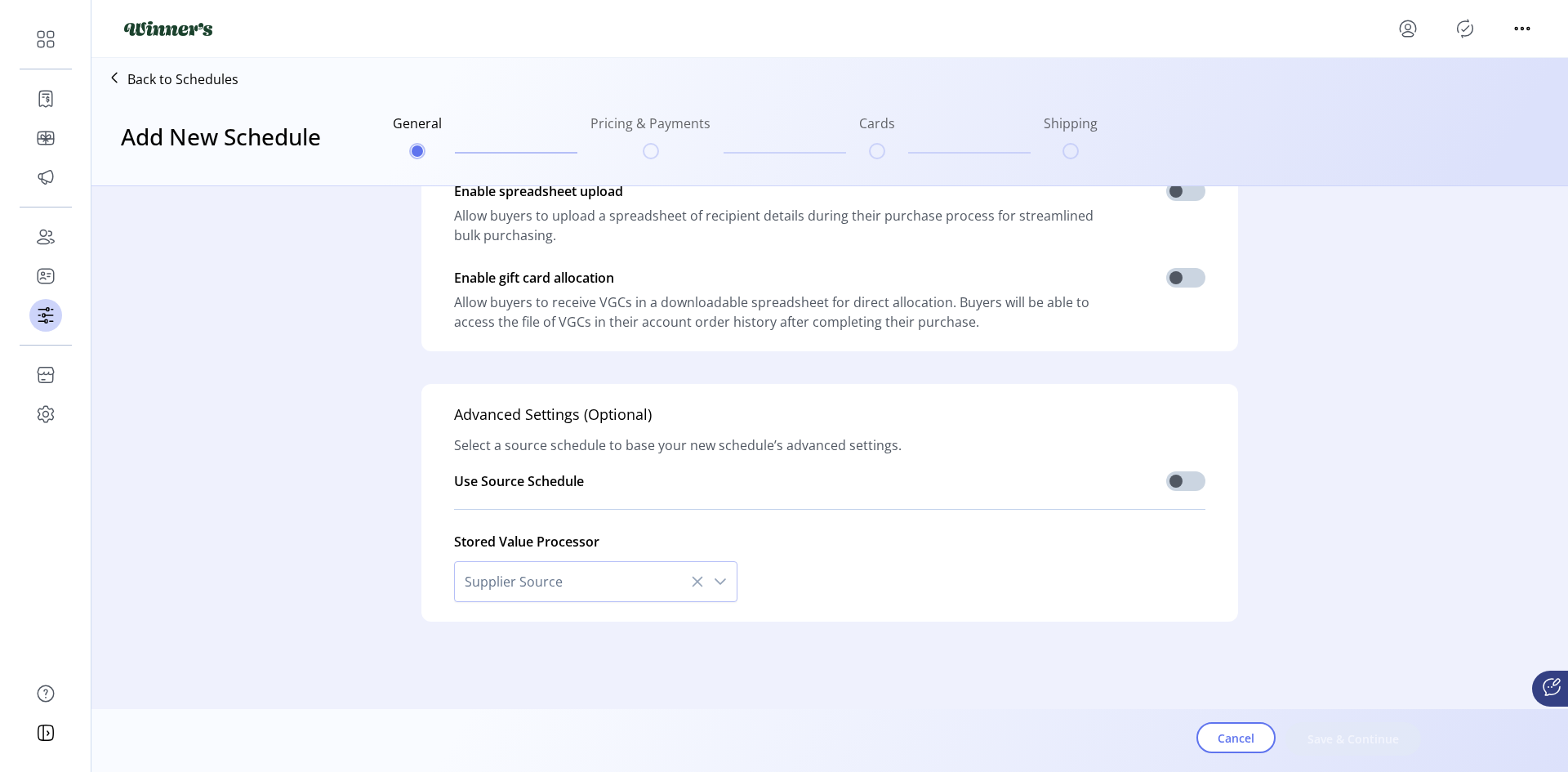
scroll to position [393, 0]
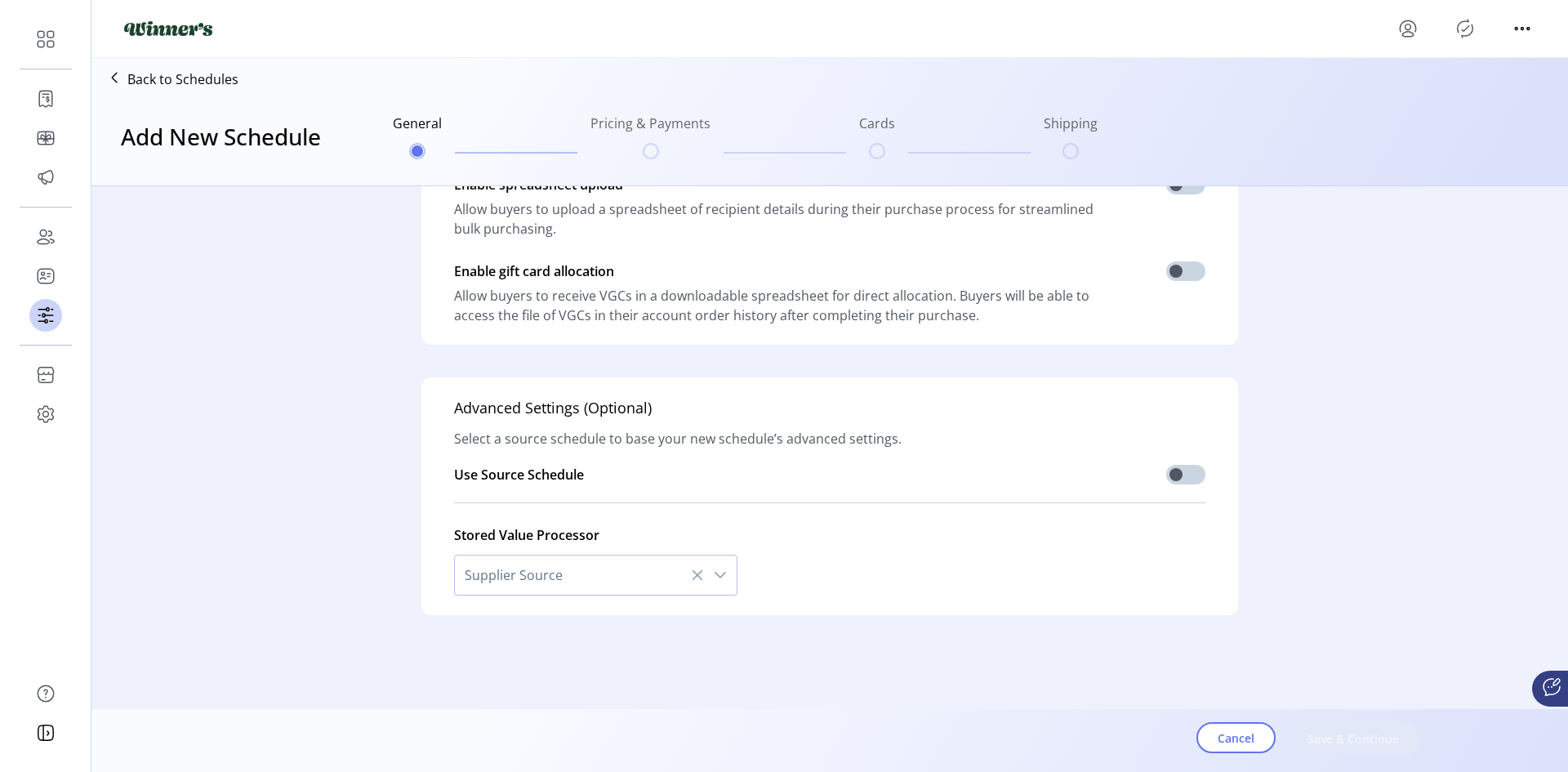
click at [1360, 741] on div "Cancel Save & Continue" at bounding box center [875, 739] width 1254 height 34
click at [552, 572] on span "Supplier Source" at bounding box center [579, 575] width 249 height 39
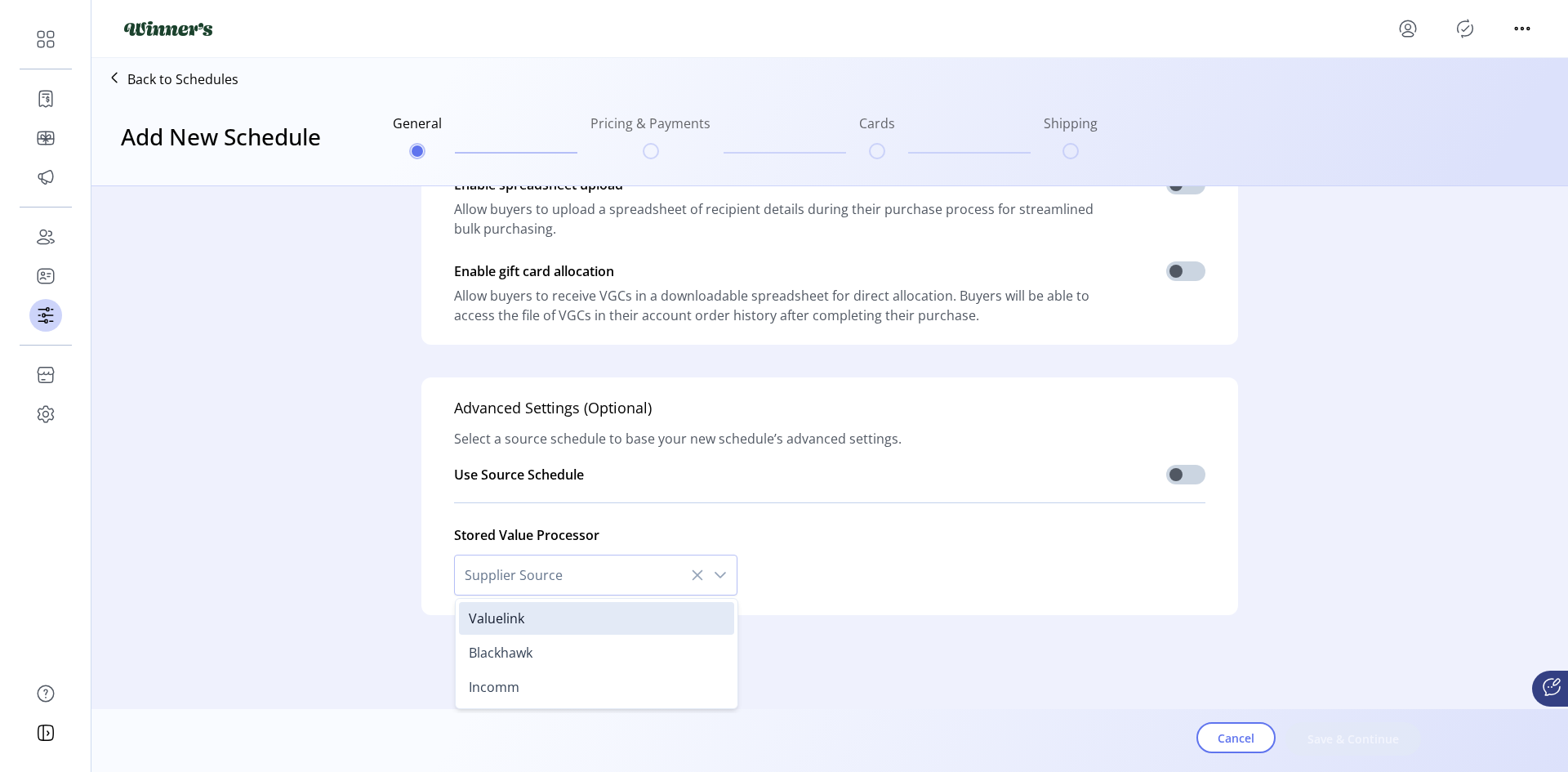
click at [347, 511] on div "Basics Name your schedule something easily identifiable like “Internal Buyers”.…" at bounding box center [829, 213] width 1254 height 839
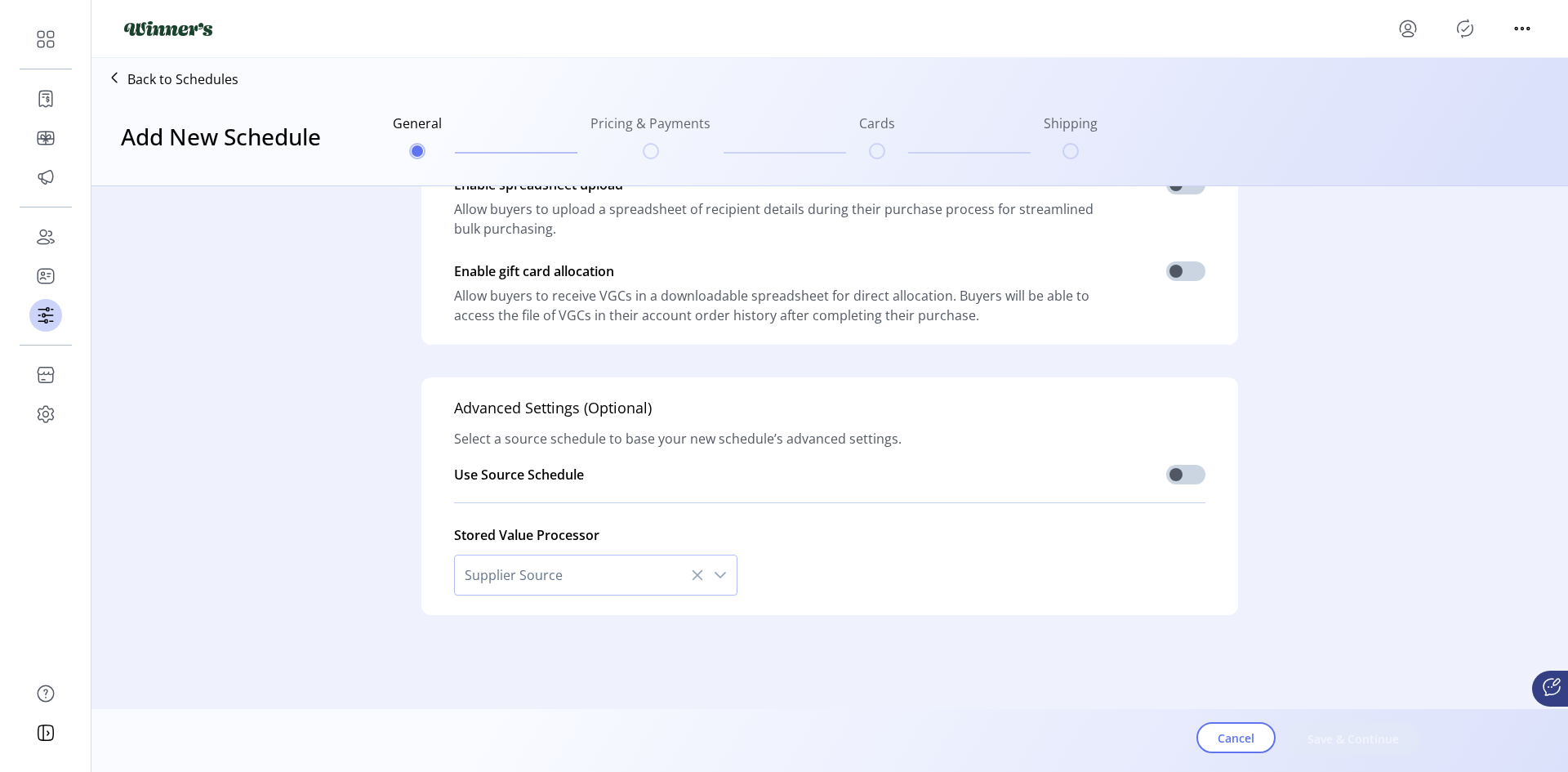
click at [560, 537] on div "Stored Value Processor" at bounding box center [526, 535] width 145 height 19
click at [564, 576] on span "Supplier Source" at bounding box center [579, 575] width 249 height 39
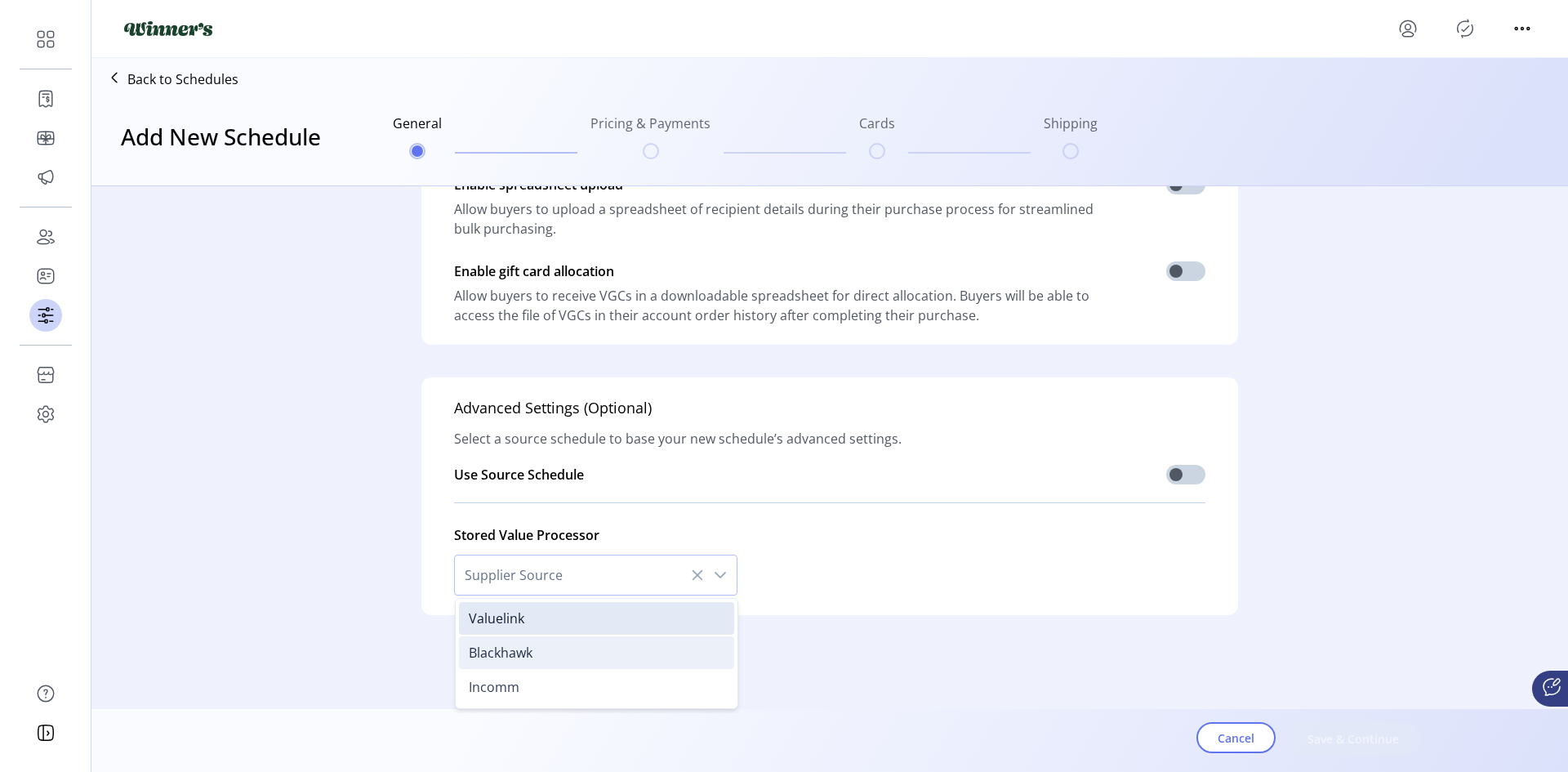
click at [535, 647] on li "Blackhawk" at bounding box center [596, 652] width 275 height 33
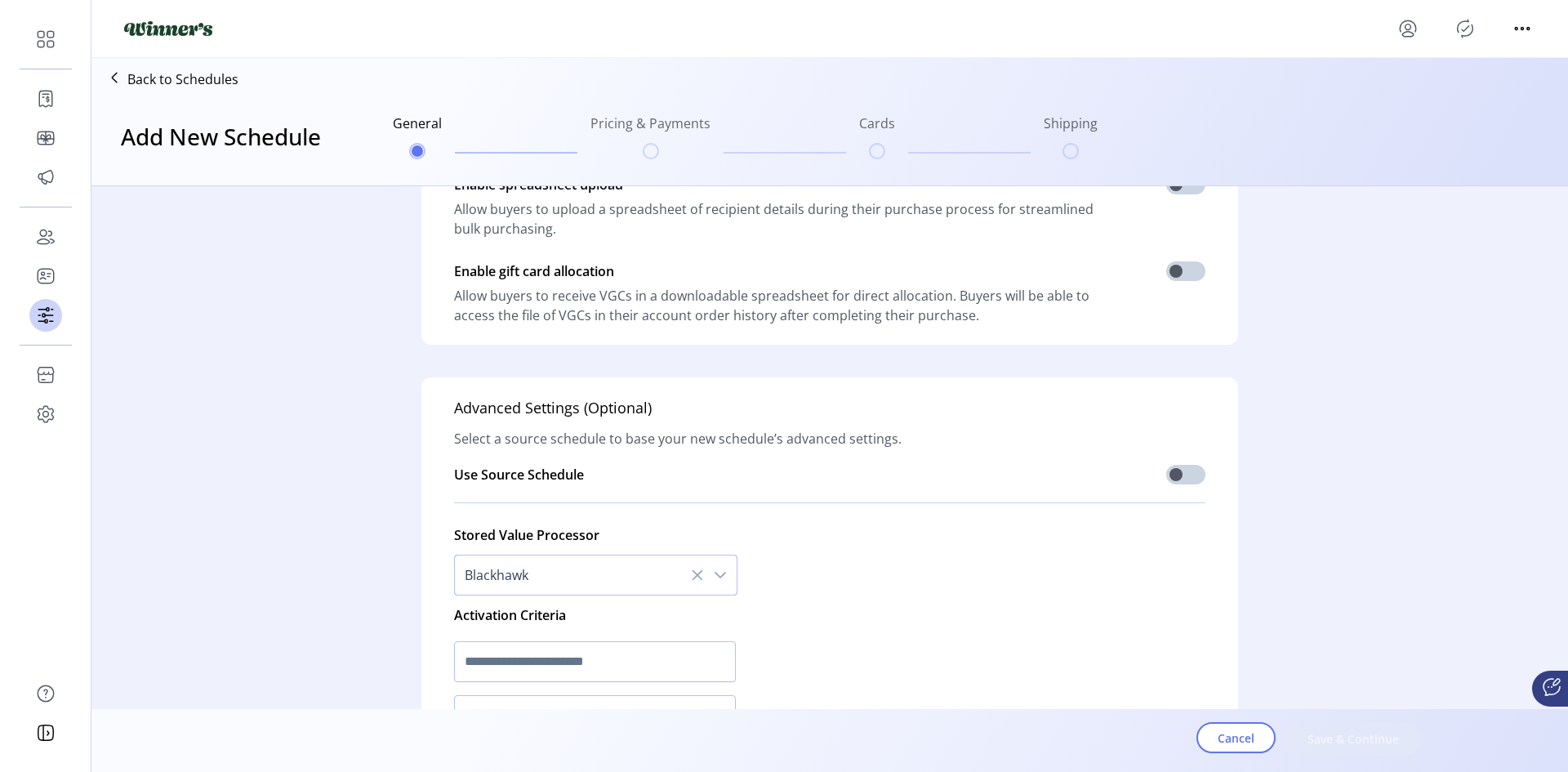
click at [537, 568] on span "Blackhawk" at bounding box center [579, 575] width 249 height 39
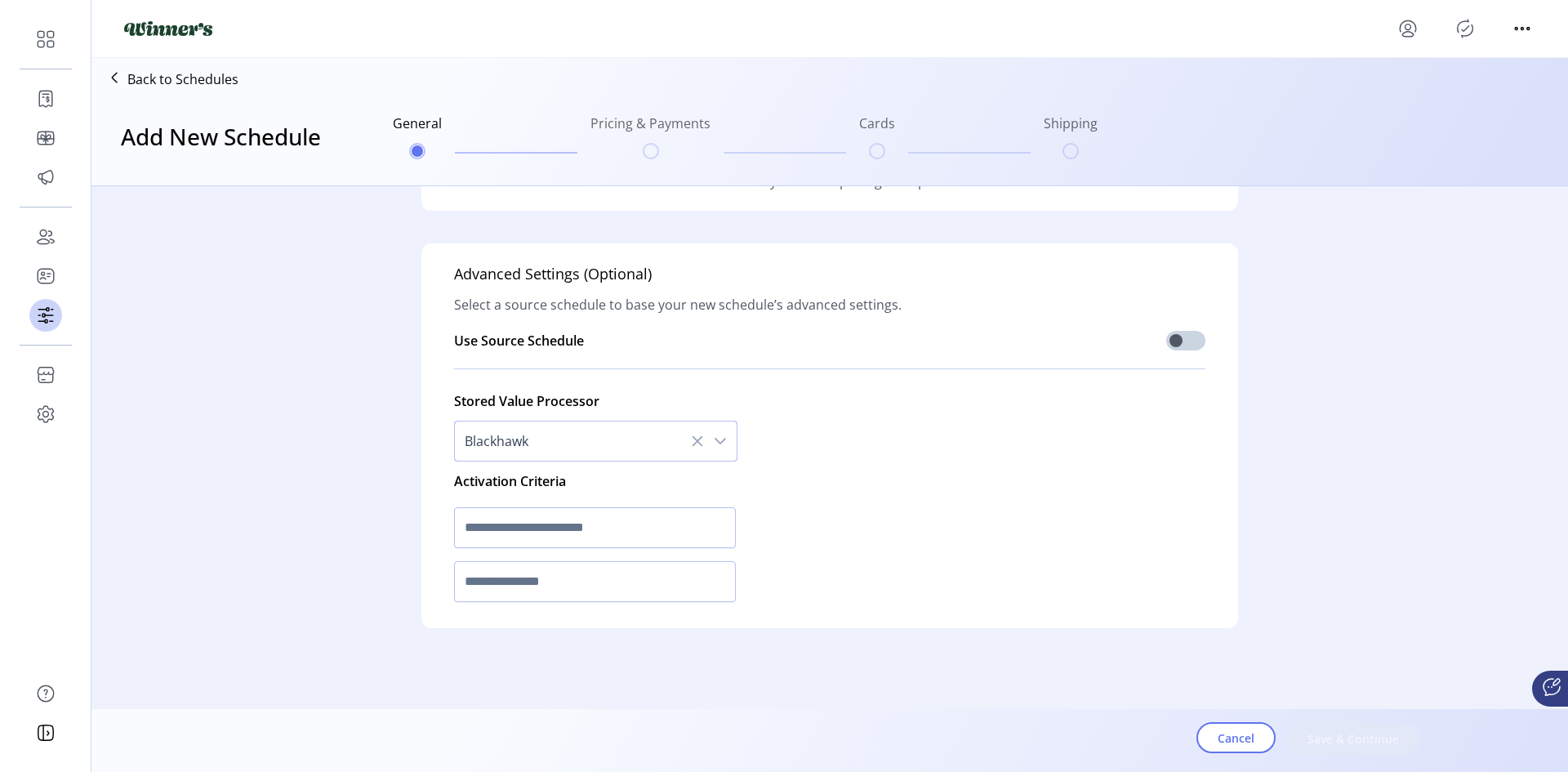
scroll to position [540, 0]
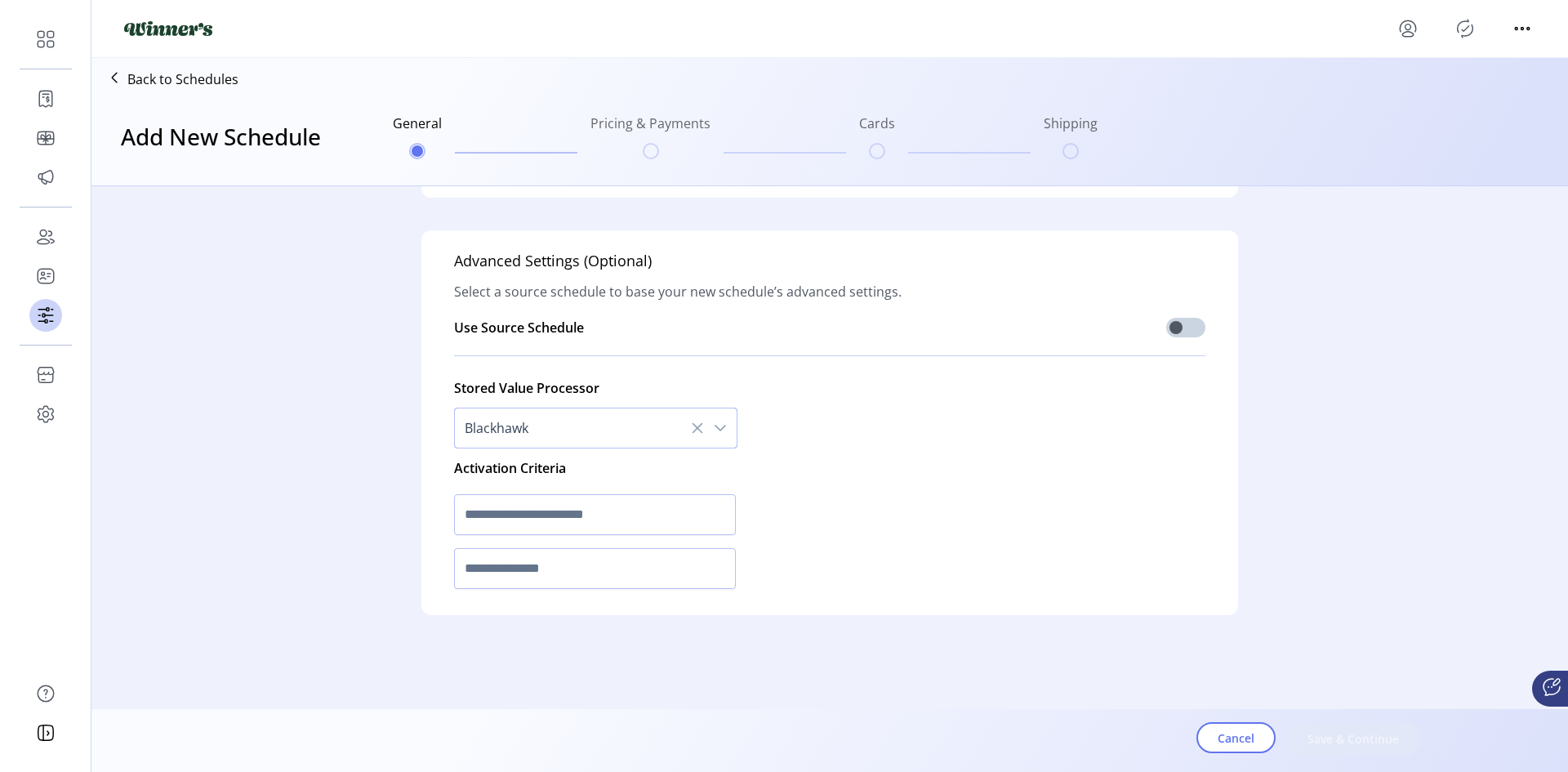
click at [273, 532] on div "Basics Name your schedule something easily identifiable like “Internal Buyers”.…" at bounding box center [829, 139] width 1254 height 985
click at [600, 569] on input "text" at bounding box center [595, 569] width 282 height 40
click at [578, 529] on input "text" at bounding box center [595, 515] width 282 height 40
click at [439, 466] on div "Advanced Settings (Optional) Select a source schedule to base your new schedule…" at bounding box center [830, 423] width 816 height 385
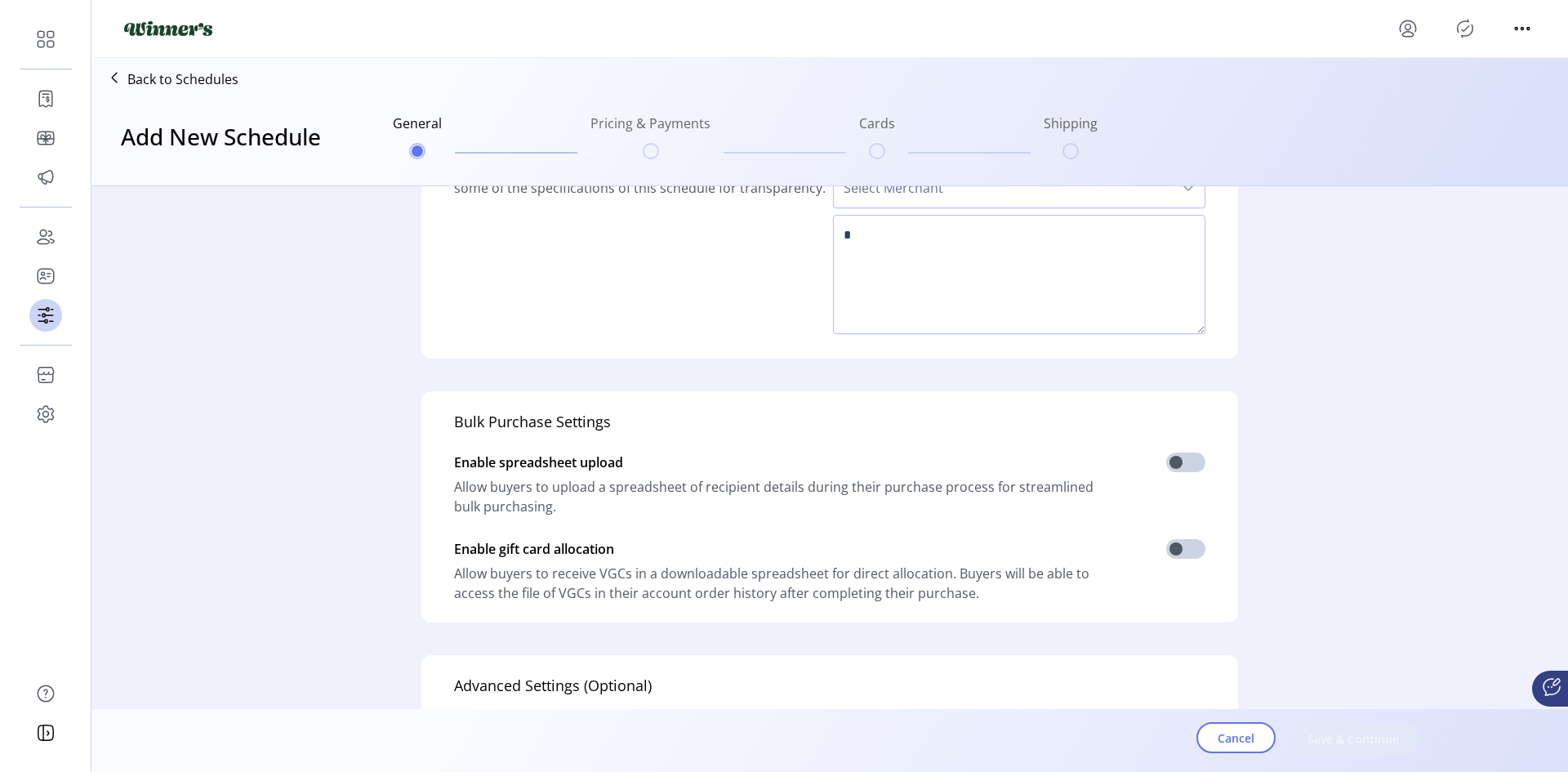
scroll to position [0, 0]
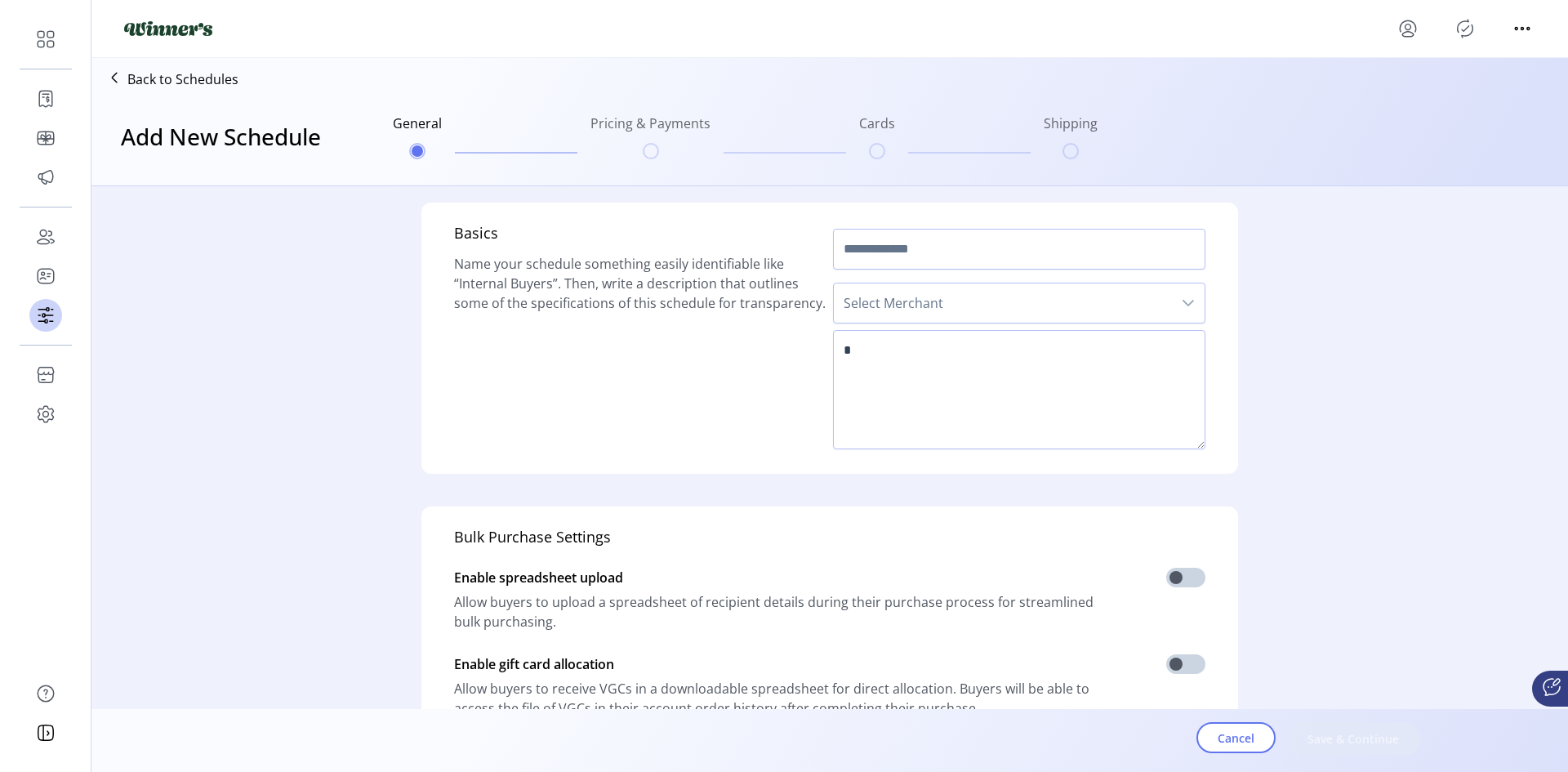
click at [204, 83] on p "Back to Schedules" at bounding box center [183, 78] width 111 height 19
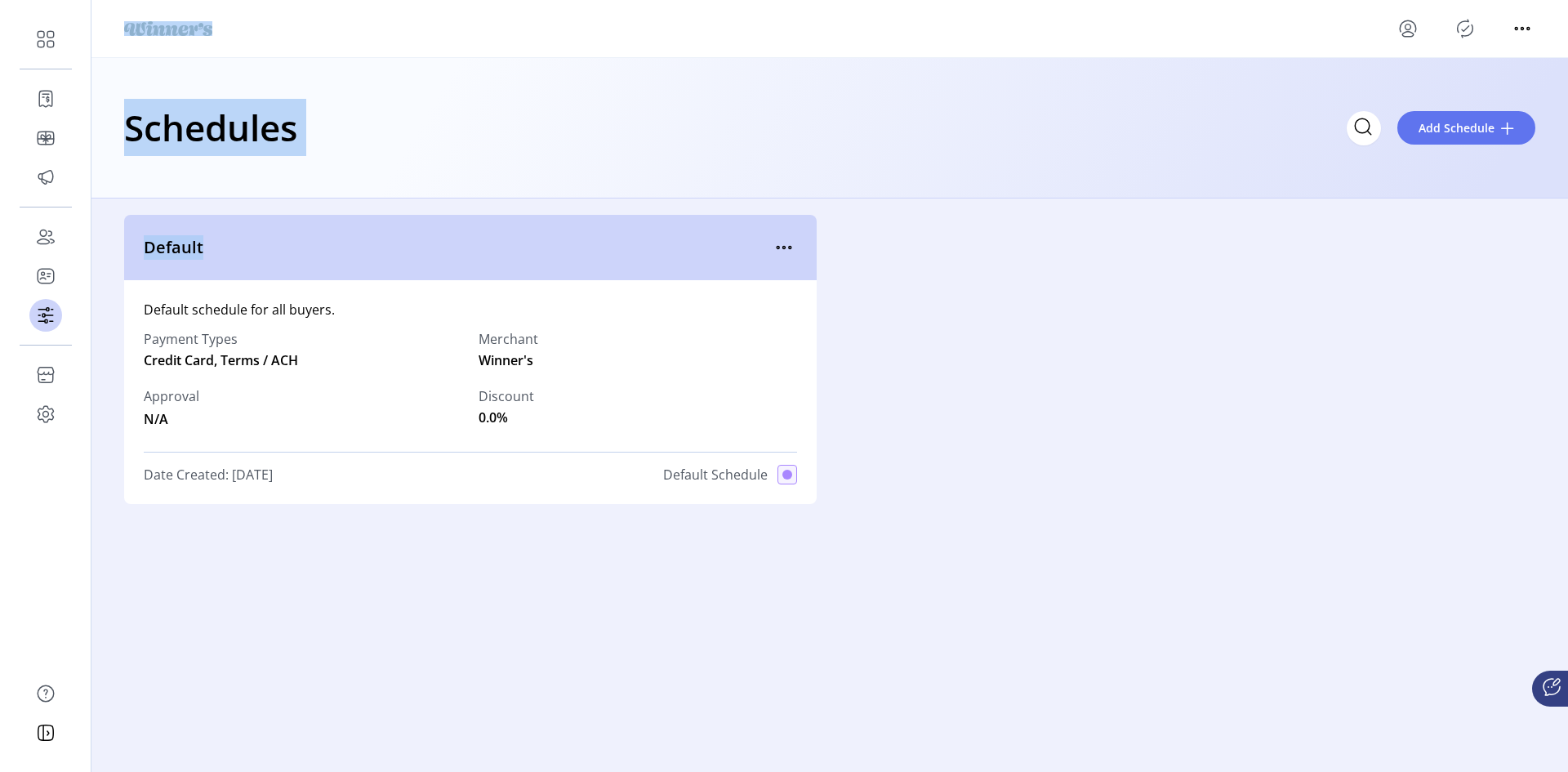
drag, startPoint x: 901, startPoint y: 264, endPoint x: 288, endPoint y: 54, distance: 648.0
click at [288, 54] on div "Schedules Add Schedule Default Default schedule for all buyers. Payment Types C…" at bounding box center [829, 376] width 1477 height 753
click at [288, 54] on div at bounding box center [829, 29] width 1477 height 58
